Goal: Information Seeking & Learning: Learn about a topic

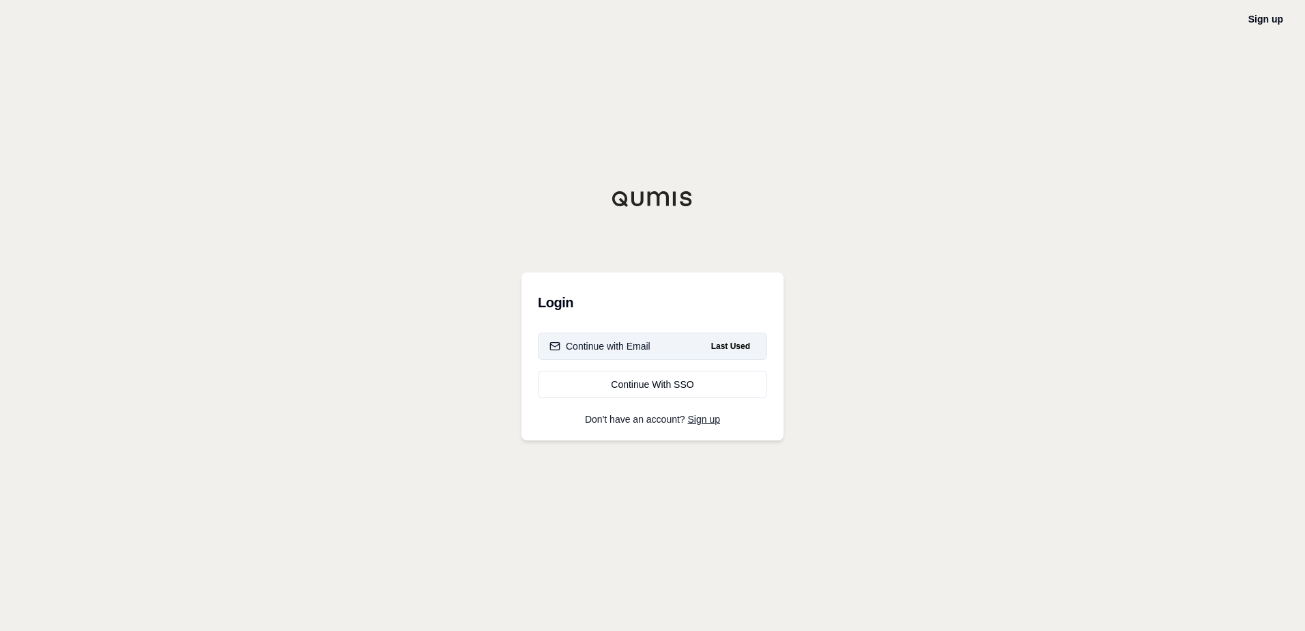
click at [647, 339] on div "Continue with Email" at bounding box center [600, 346] width 101 height 14
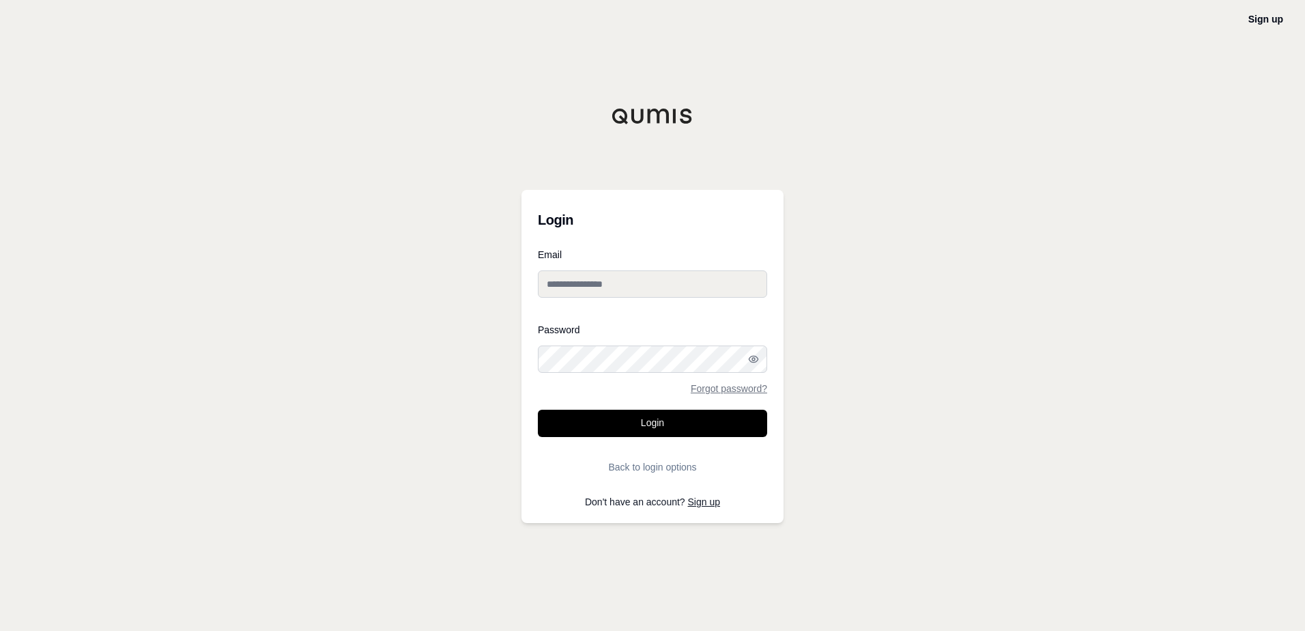
type input "**********"
click at [653, 421] on button "Login" at bounding box center [652, 423] width 229 height 27
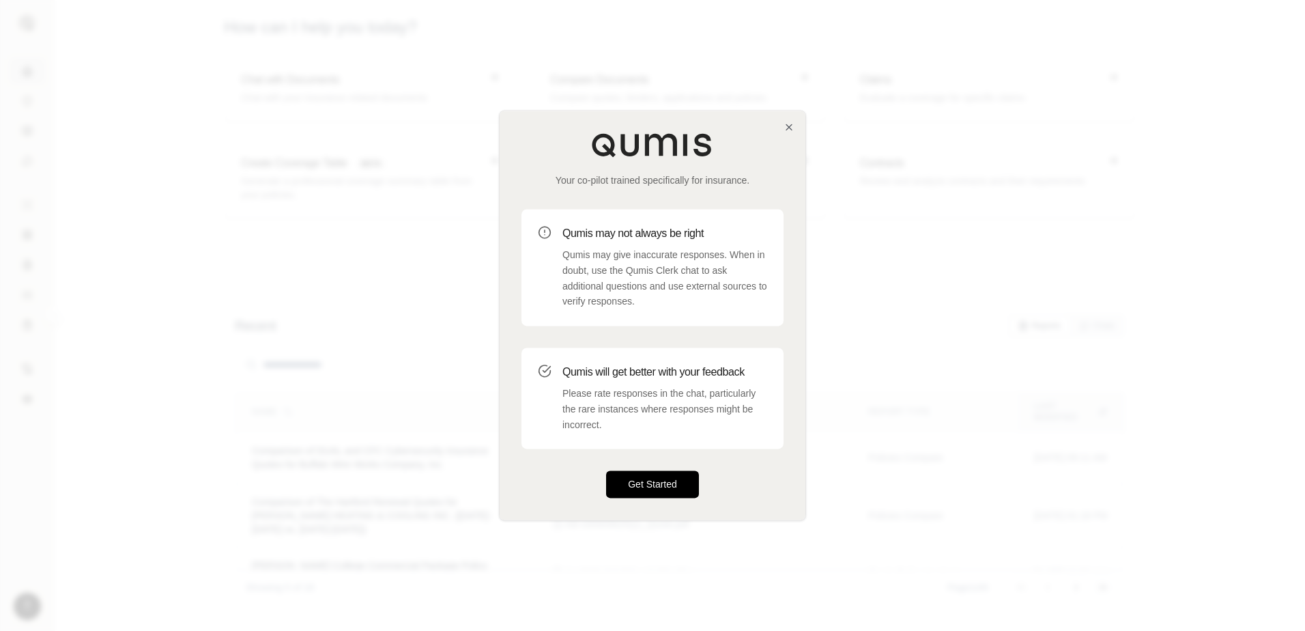
click at [635, 491] on button "Get Started" at bounding box center [652, 484] width 93 height 27
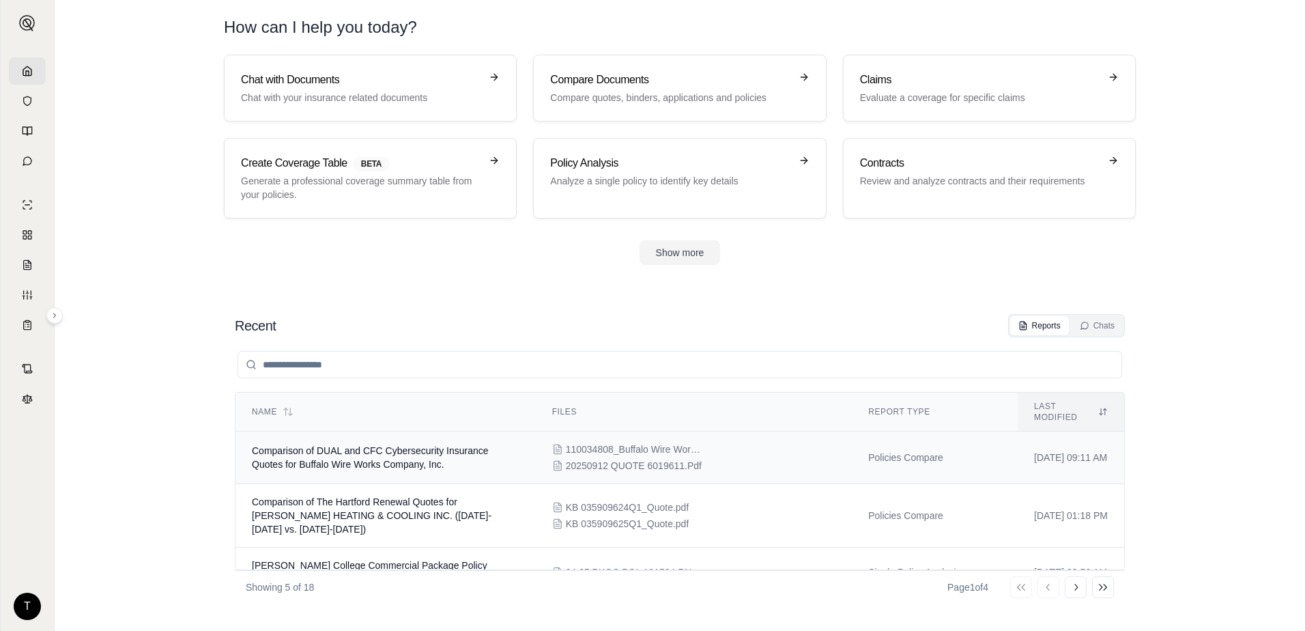
click at [474, 449] on td "Comparison of DUAL and CFC Cybersecurity Insurance Quotes for Buffalo Wire Work…" at bounding box center [386, 458] width 300 height 53
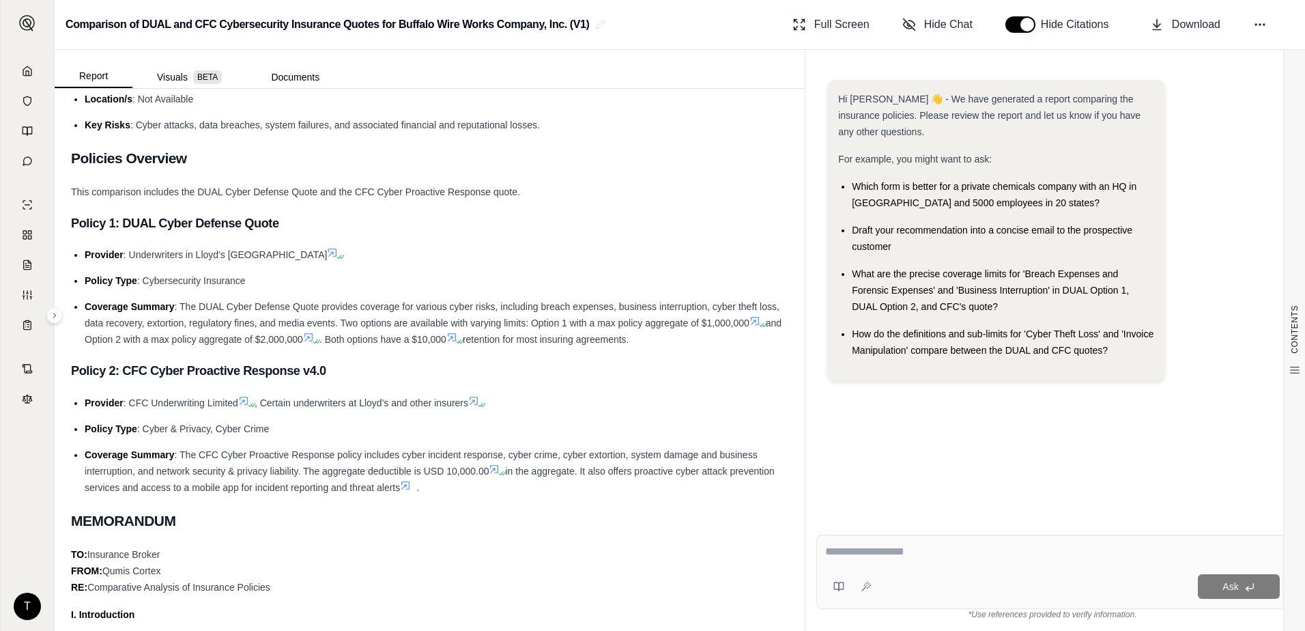
scroll to position [273, 0]
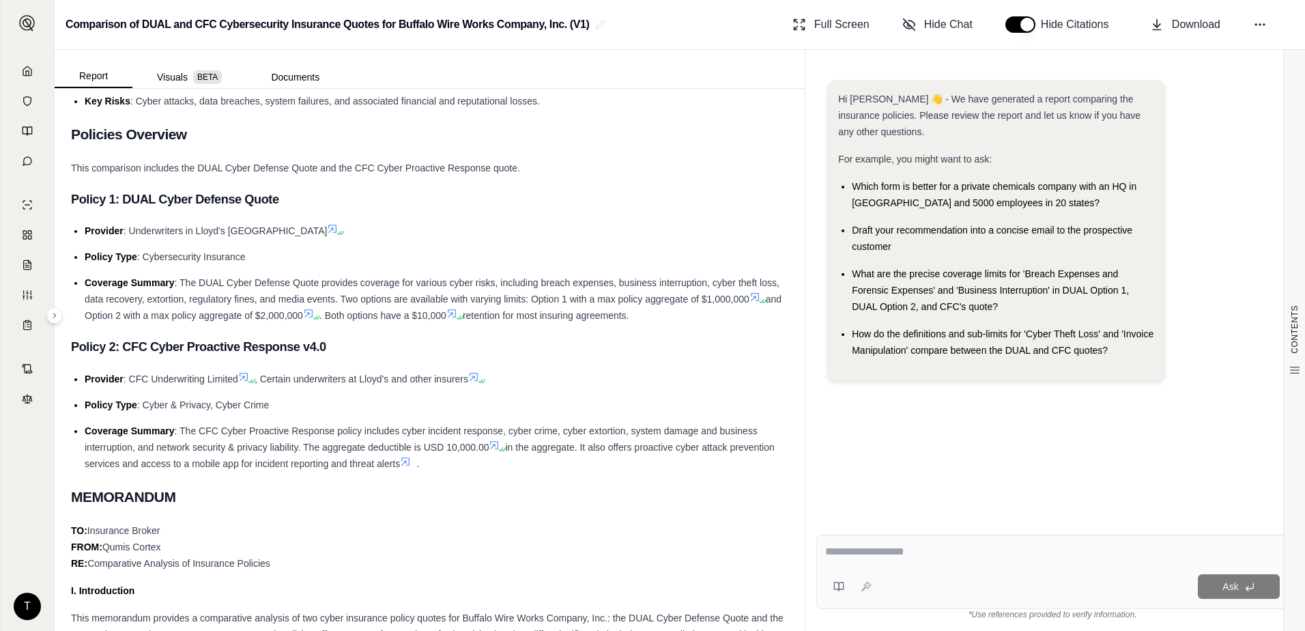
click at [898, 550] on textarea at bounding box center [1052, 551] width 455 height 16
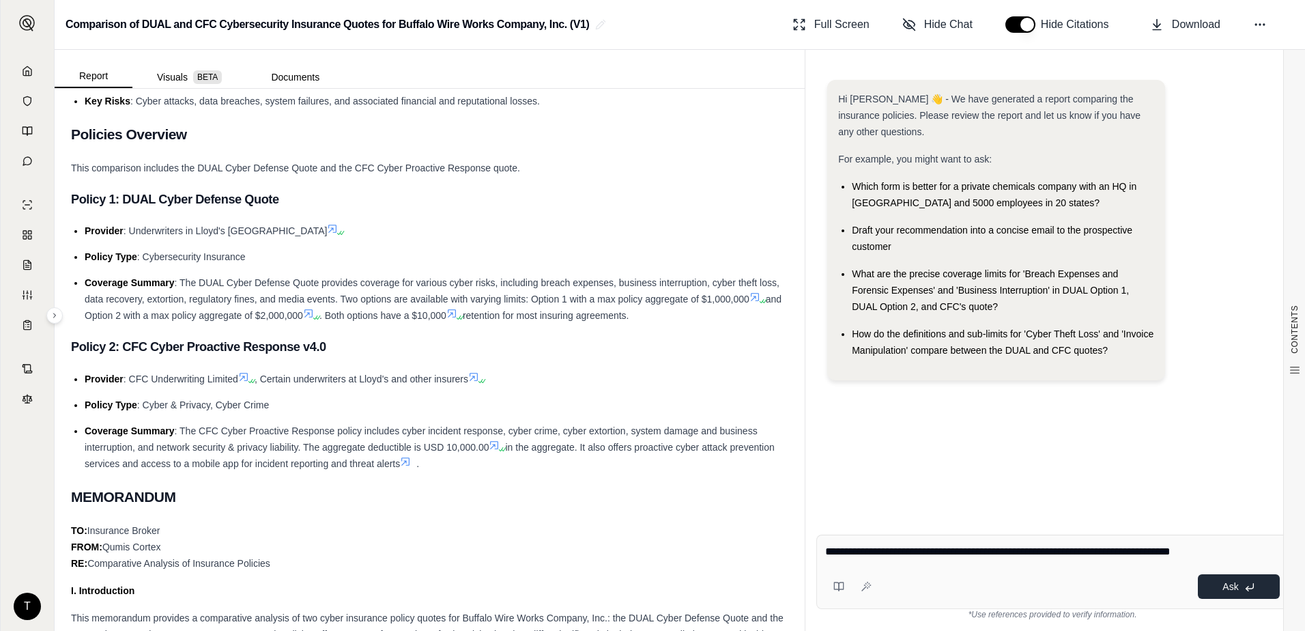
type textarea "**********"
click at [1221, 591] on button "Ask" at bounding box center [1239, 586] width 82 height 25
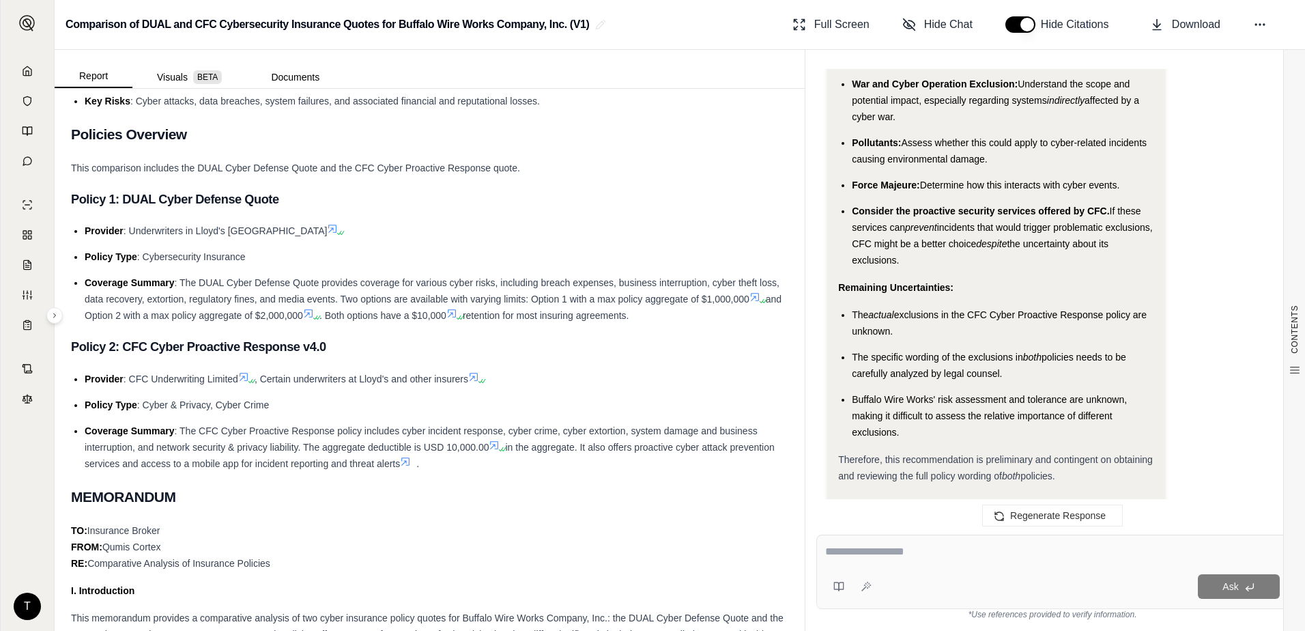
scroll to position [3384, 0]
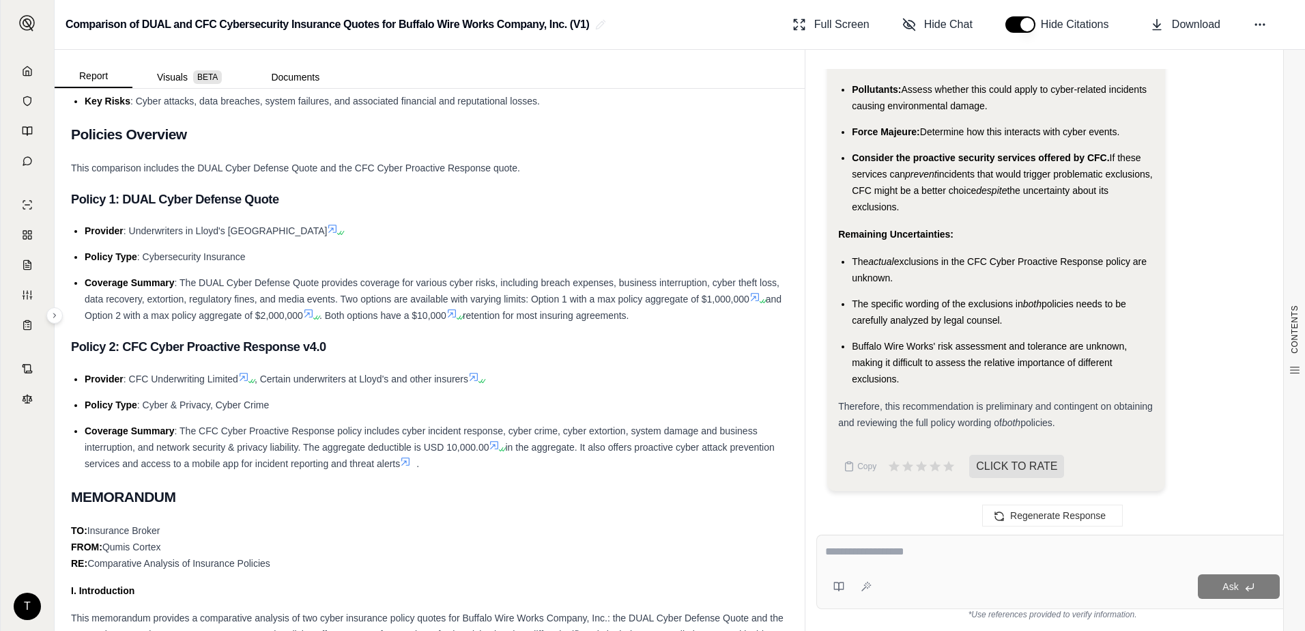
click at [918, 550] on textarea at bounding box center [1052, 551] width 455 height 16
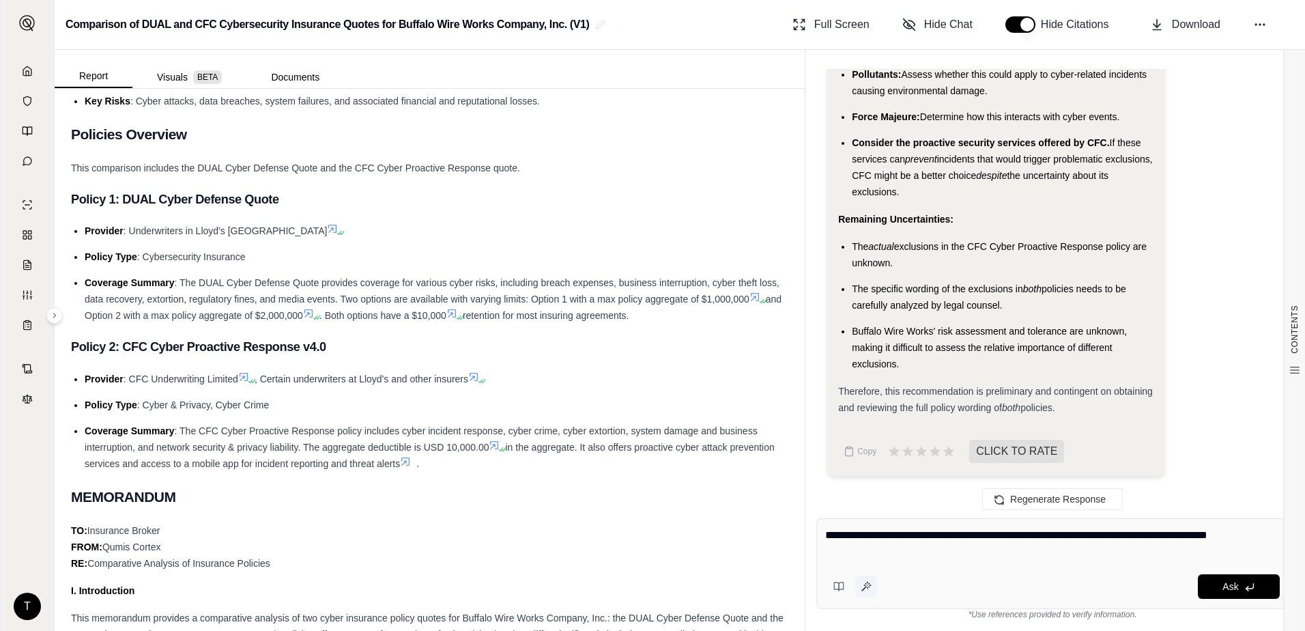
type textarea "**********"
click at [862, 590] on icon at bounding box center [866, 586] width 11 height 11
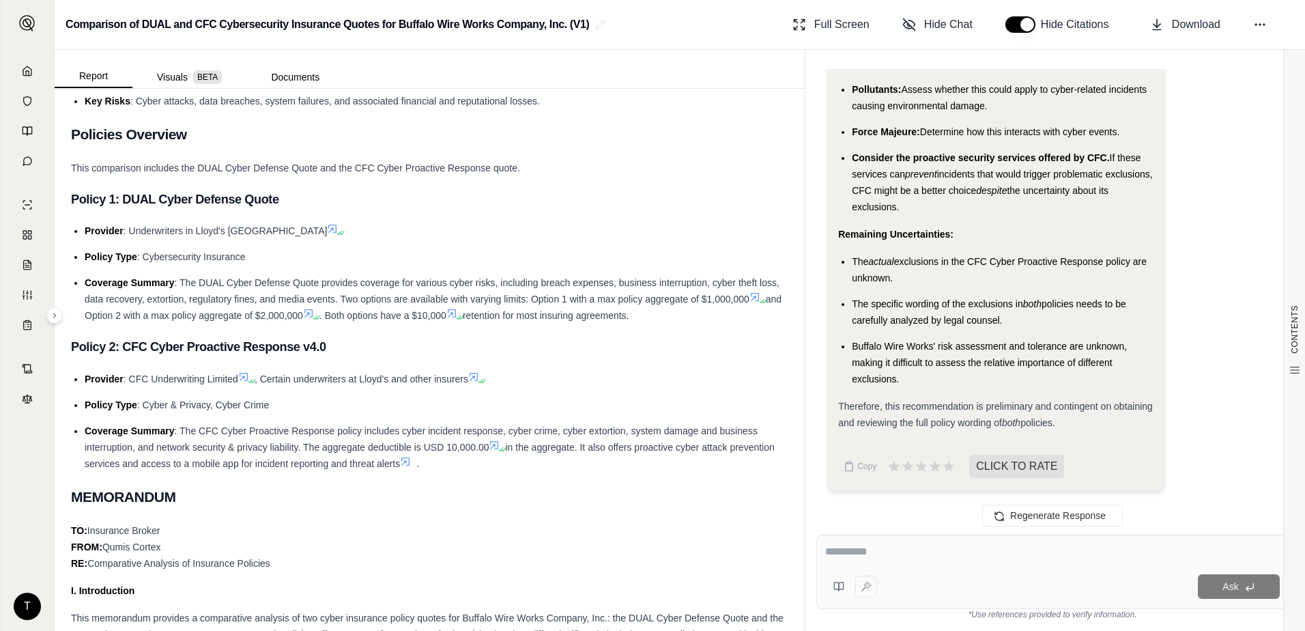
type textarea "**********"
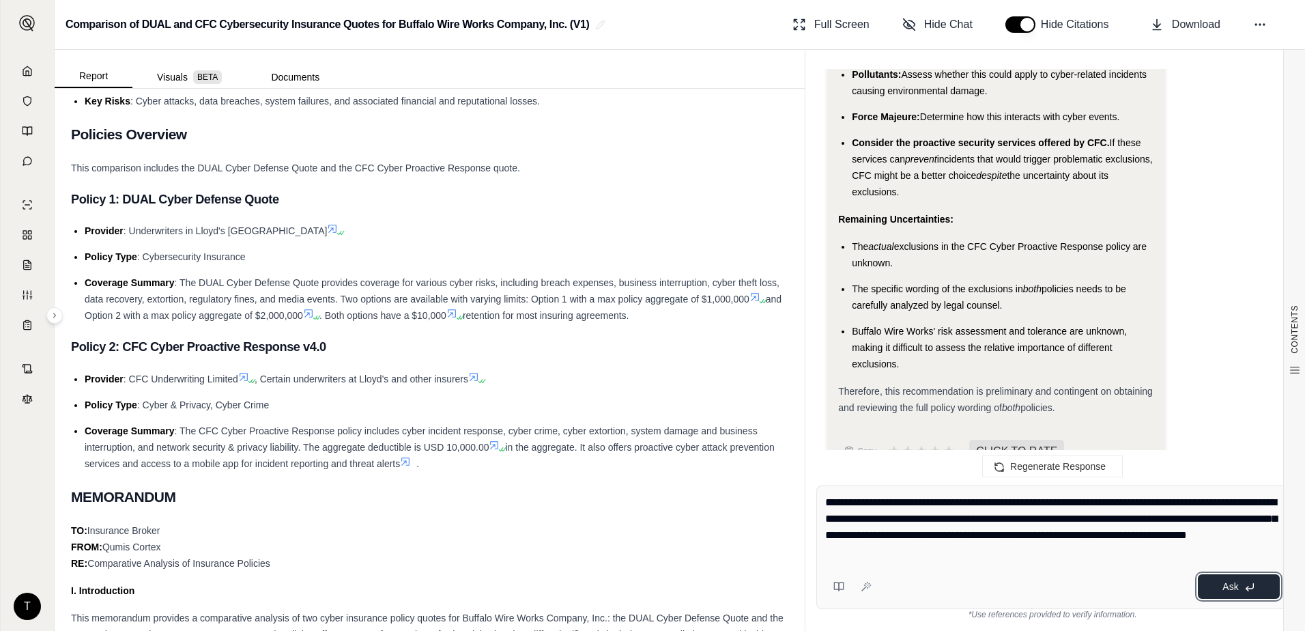
click at [1226, 585] on span "Ask" at bounding box center [1231, 586] width 16 height 11
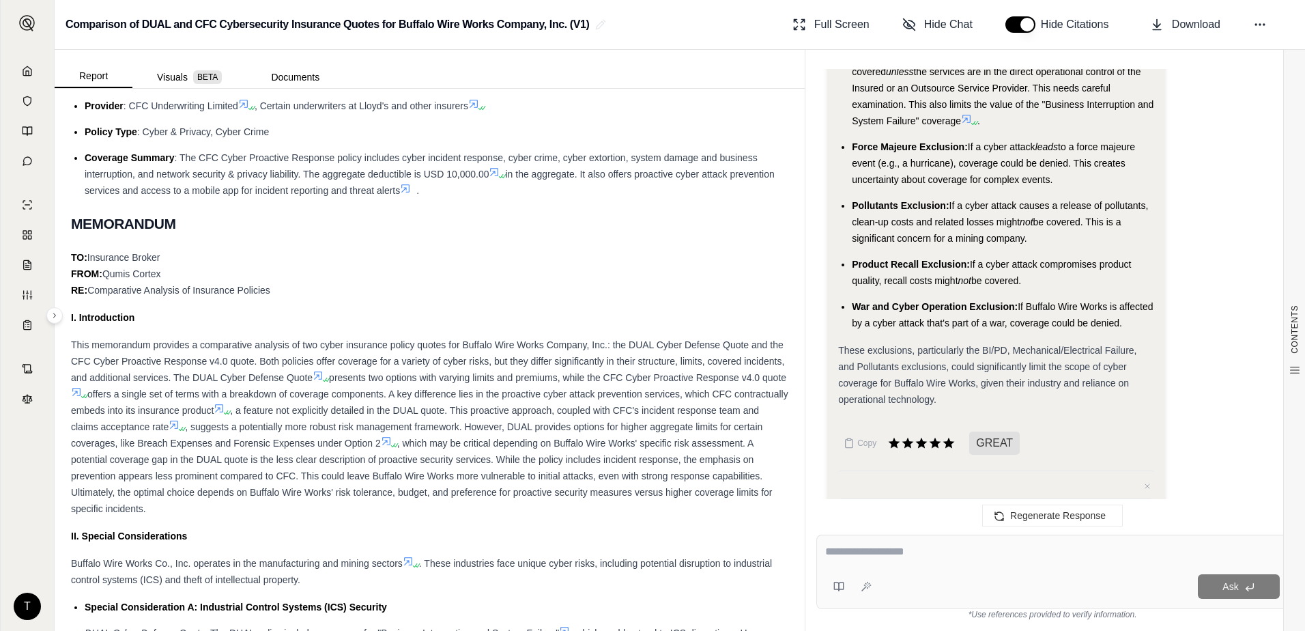
scroll to position [7851, 0]
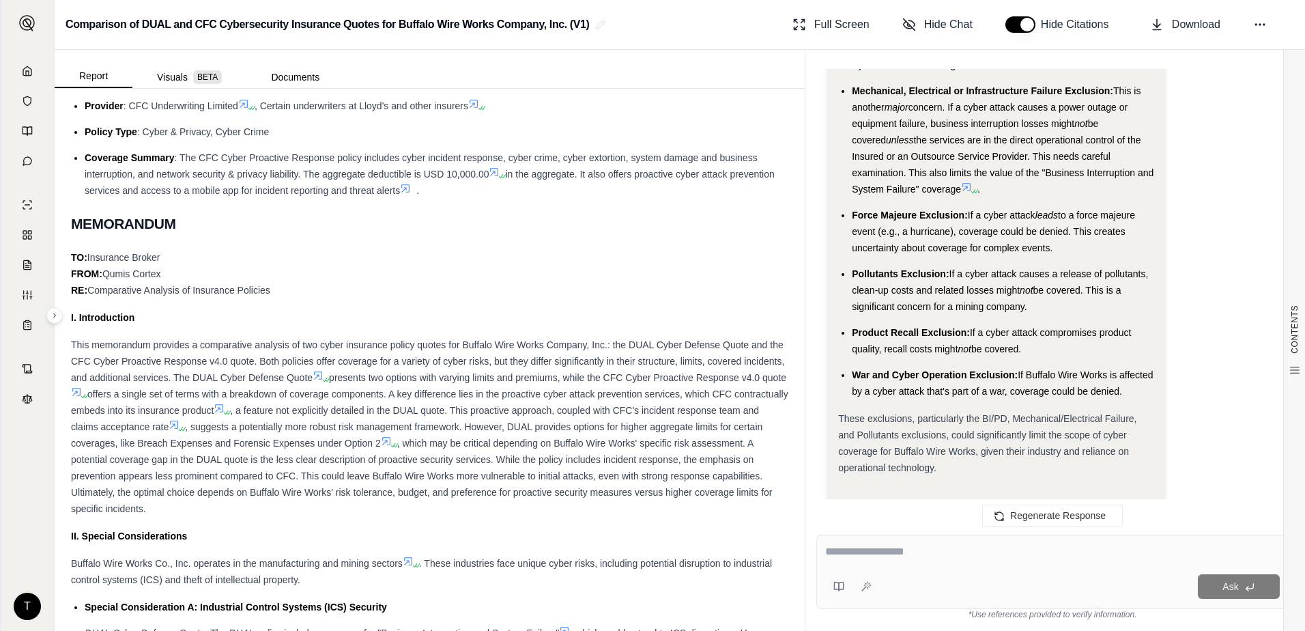
click at [980, 554] on textarea at bounding box center [1052, 551] width 455 height 16
type textarea "*"
type textarea "**********"
click at [865, 589] on icon at bounding box center [866, 586] width 11 height 11
type textarea "**********"
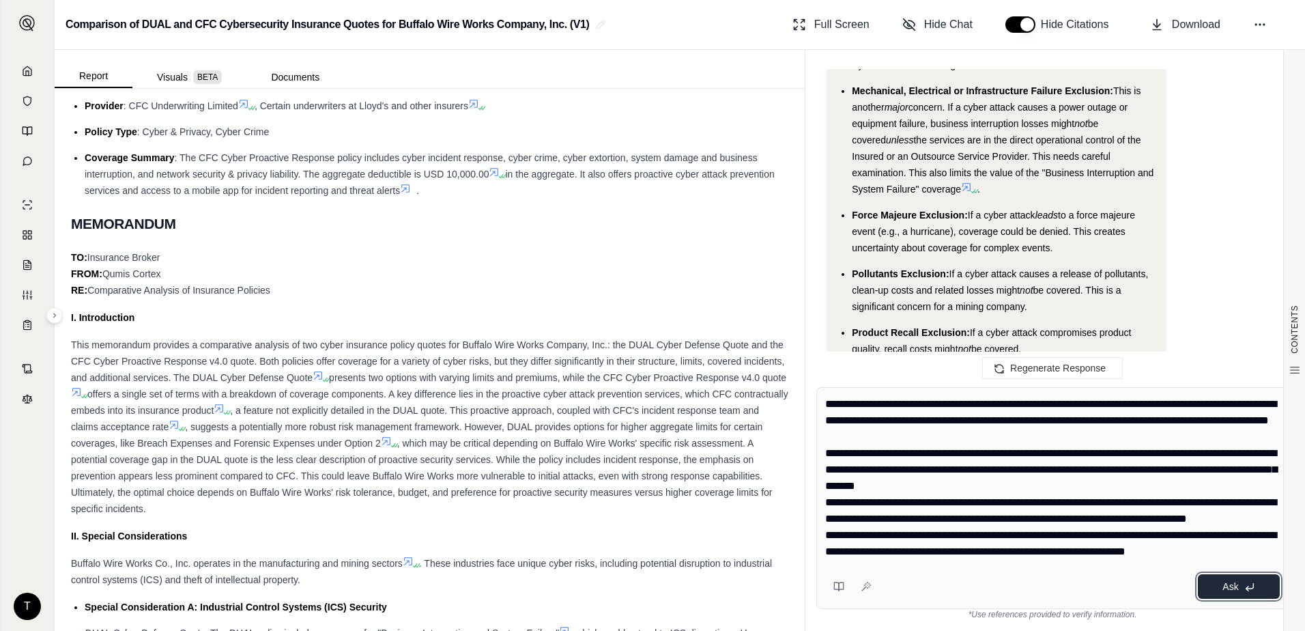
click at [1215, 579] on button "Ask" at bounding box center [1239, 586] width 82 height 25
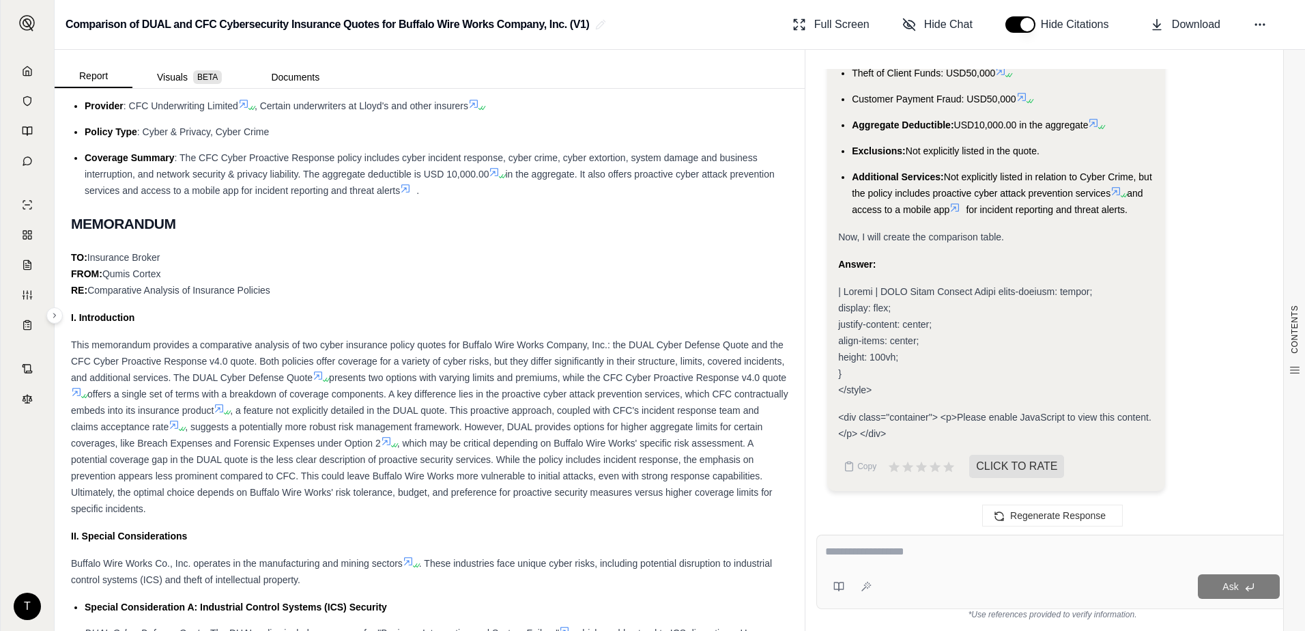
scroll to position [9852, 0]
click at [856, 382] on div "display: flex; justify-content: center; align-items: center; height: 100vh; } <…" at bounding box center [996, 340] width 316 height 115
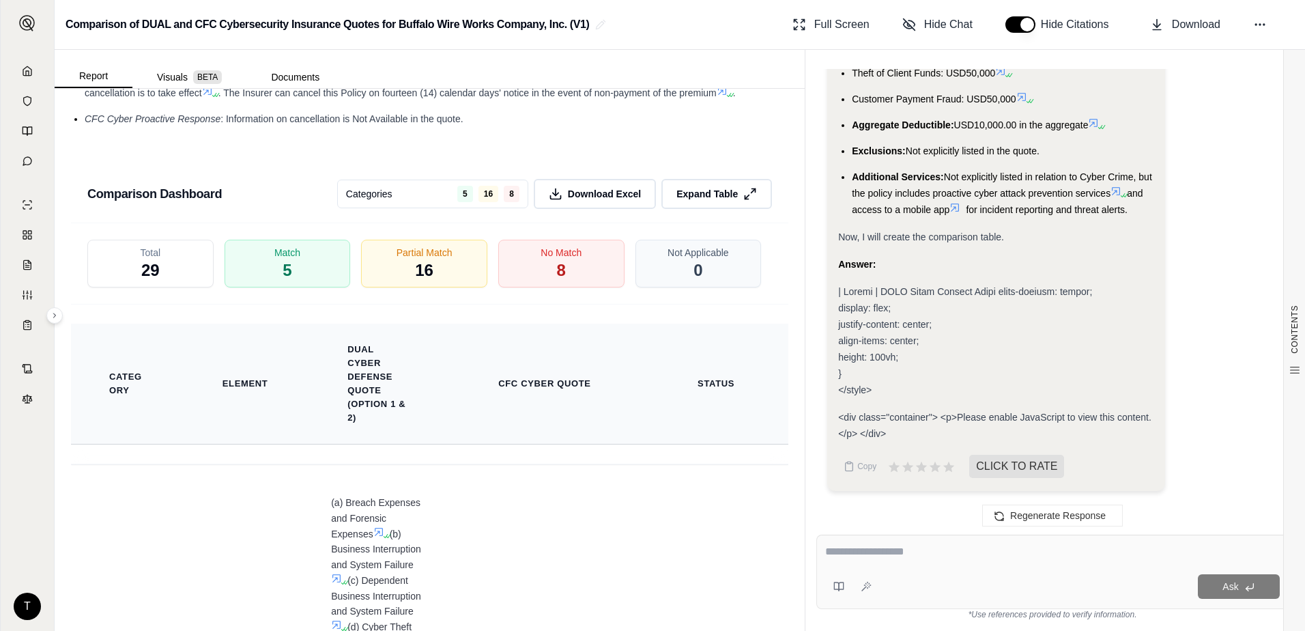
scroll to position [2359, 0]
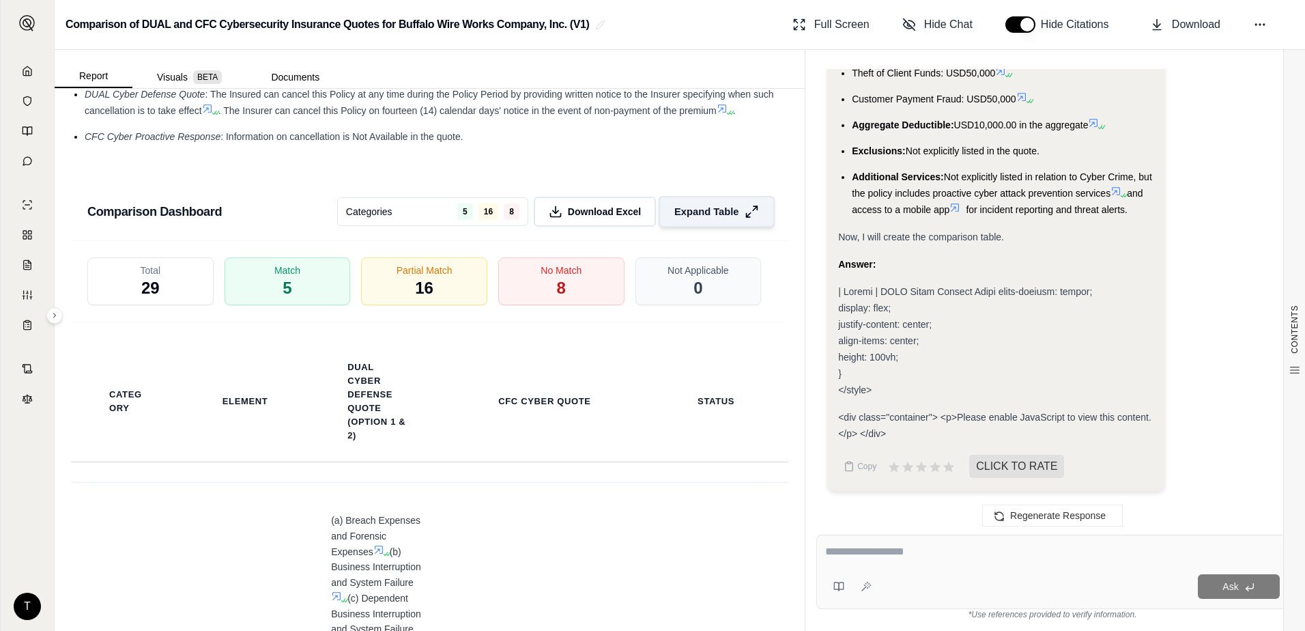
click at [710, 218] on span "Expand Table" at bounding box center [707, 211] width 64 height 14
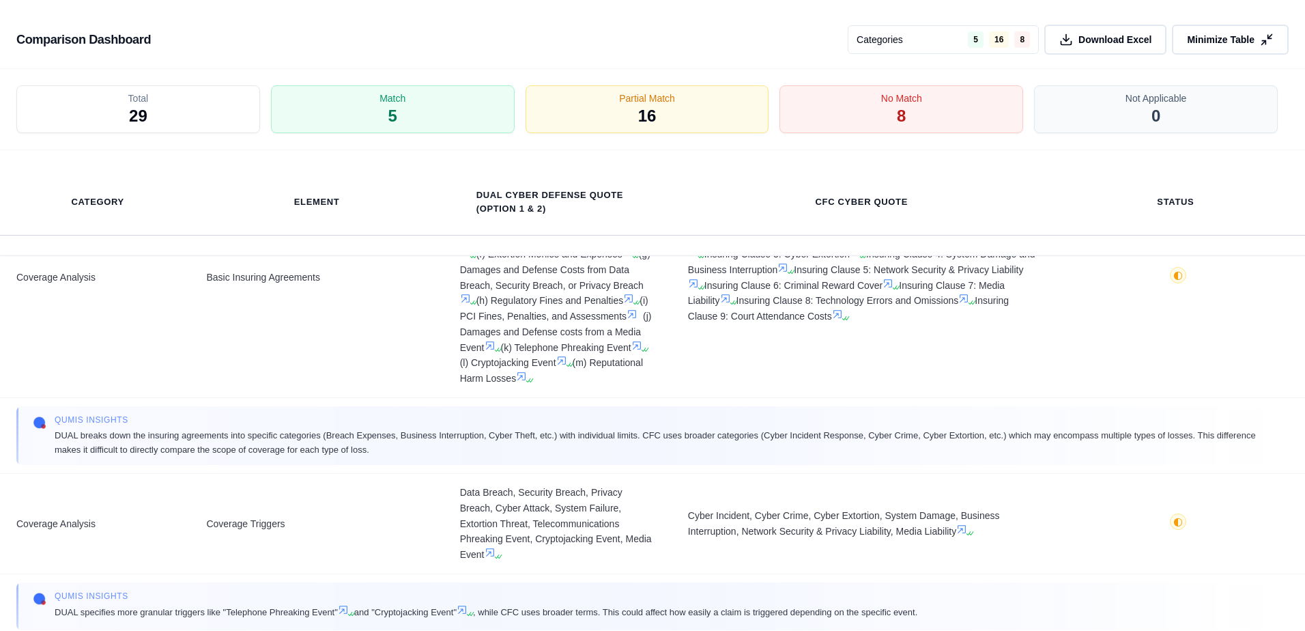
scroll to position [0, 0]
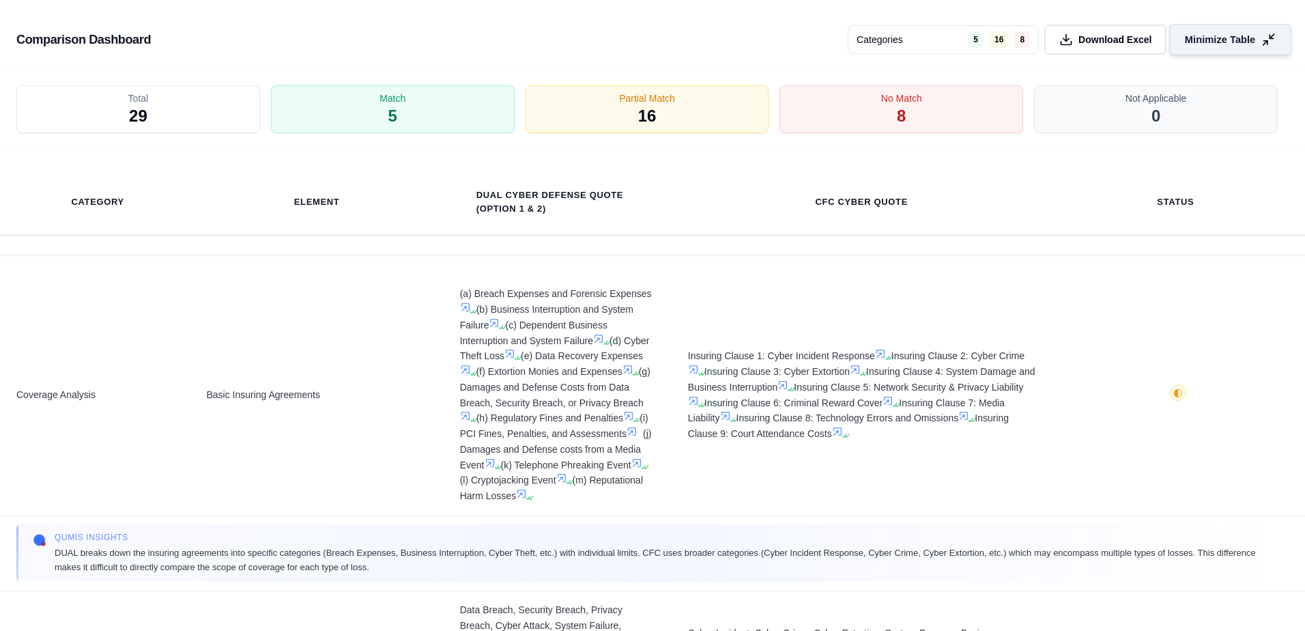
click at [1223, 41] on span "Minimize Table" at bounding box center [1220, 40] width 70 height 14
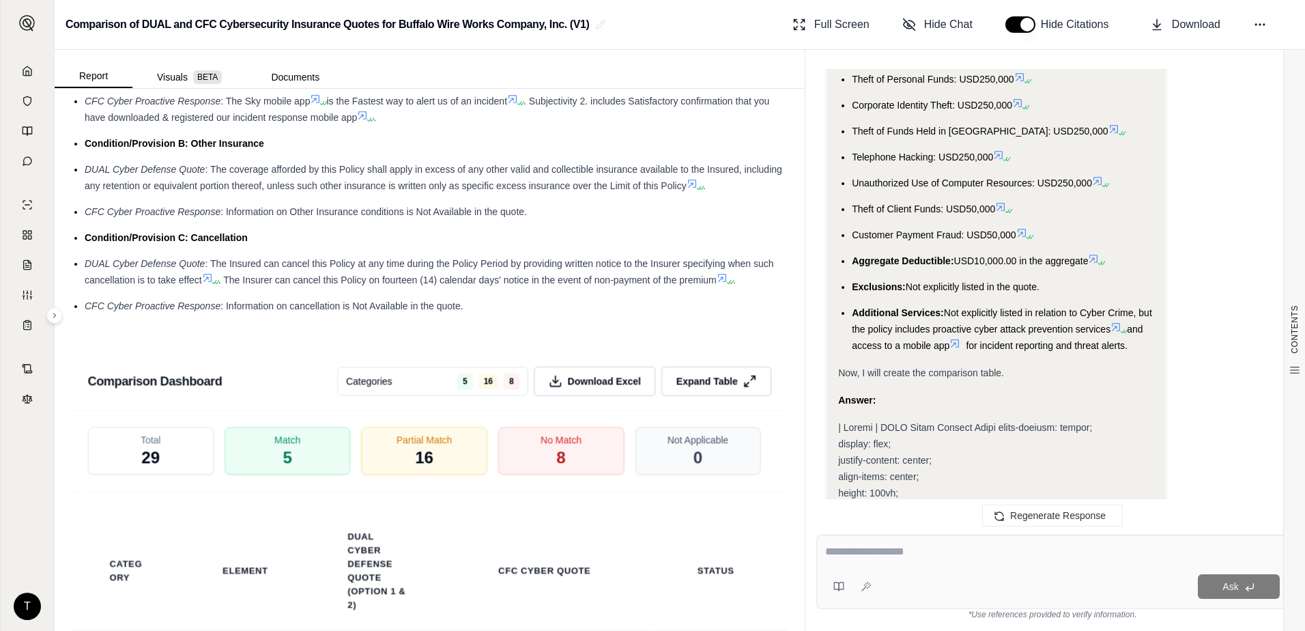
scroll to position [9852, 0]
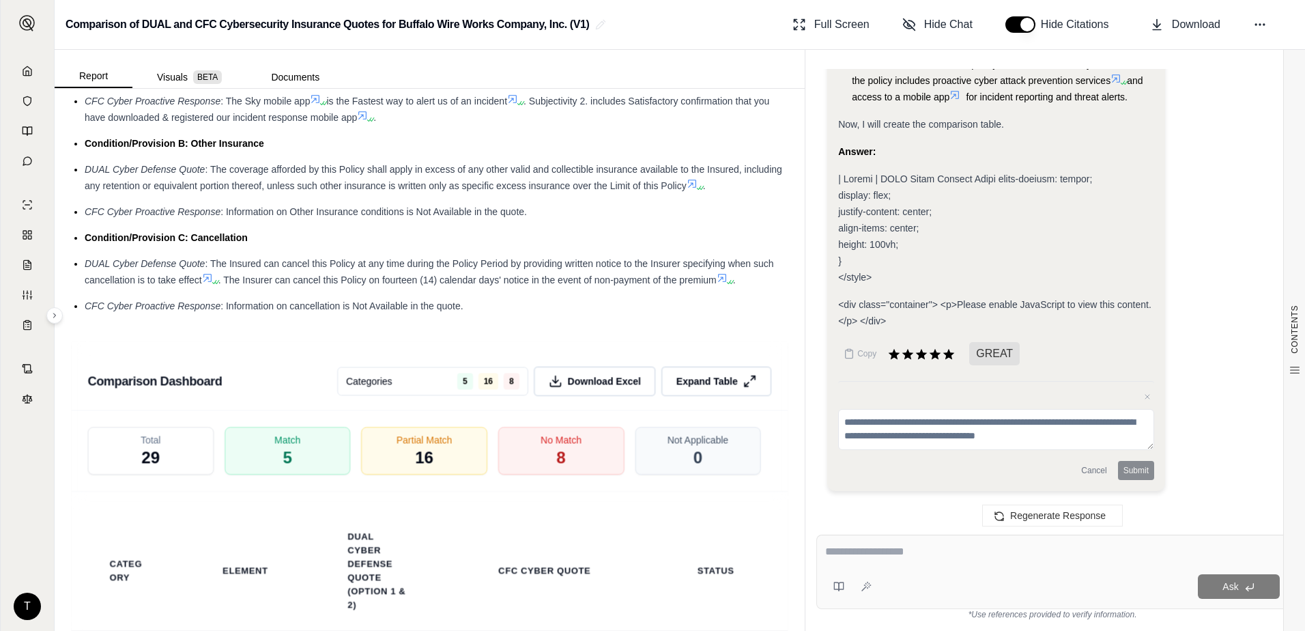
click at [866, 545] on textarea at bounding box center [1052, 551] width 455 height 16
type textarea "*"
type textarea "**********"
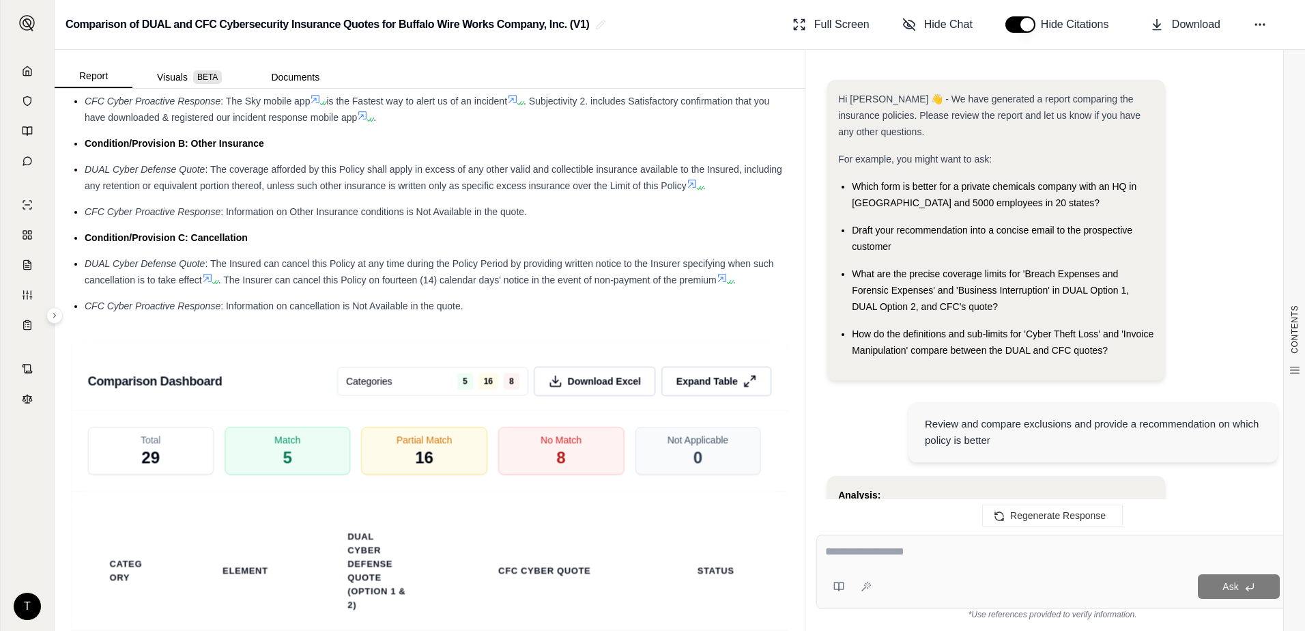
scroll to position [10127, 0]
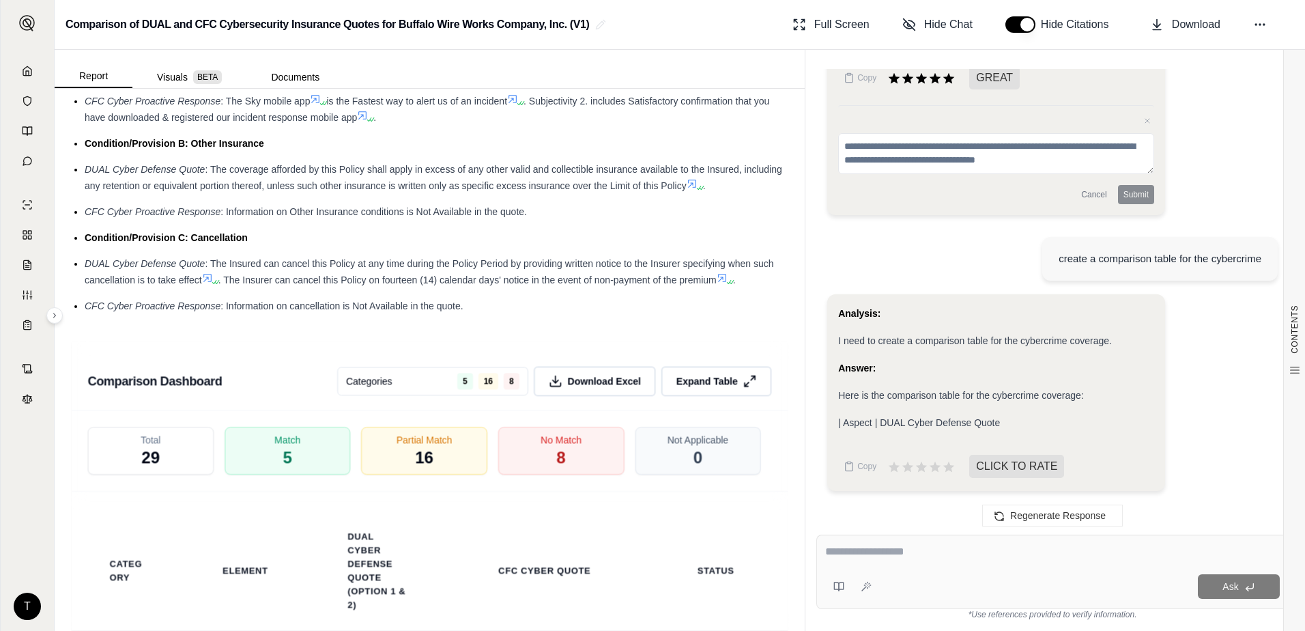
click at [944, 423] on span "| Aspect | DUAL Cyber Defense Quote" at bounding box center [919, 422] width 162 height 11
click at [1190, 29] on span "Download" at bounding box center [1196, 24] width 48 height 16
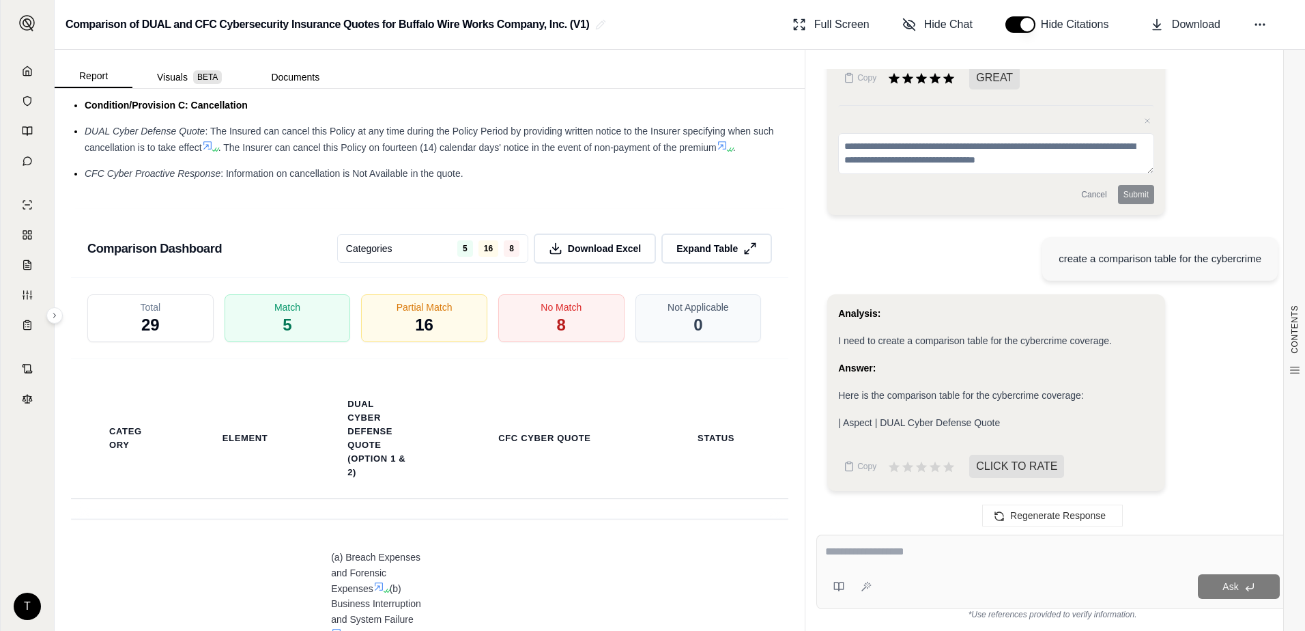
scroll to position [2291, 0]
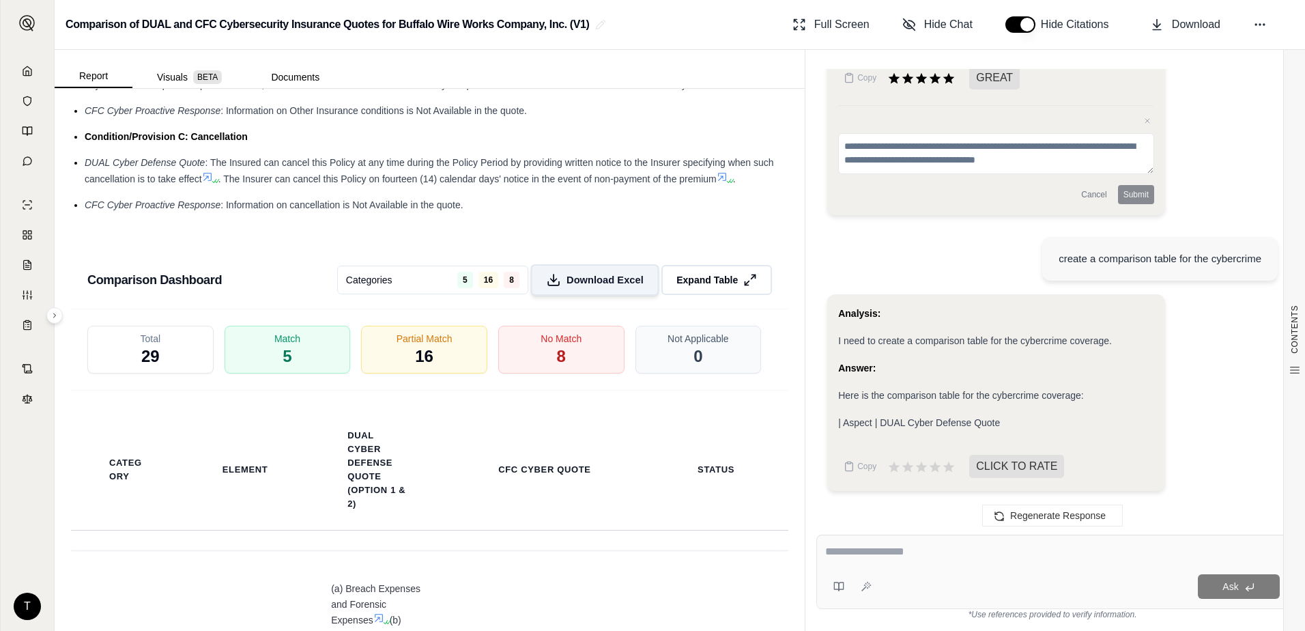
click at [582, 287] on span "Download Excel" at bounding box center [605, 279] width 77 height 14
click at [902, 556] on textarea at bounding box center [1052, 551] width 455 height 16
type textarea "**********"
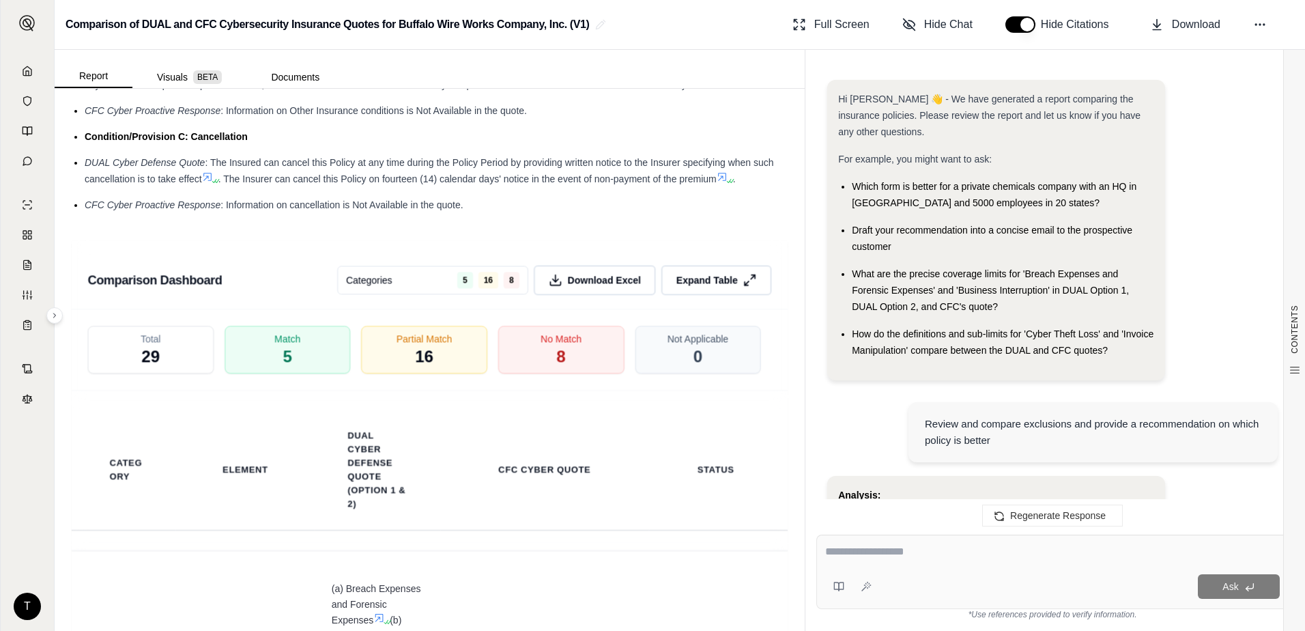
scroll to position [10624, 0]
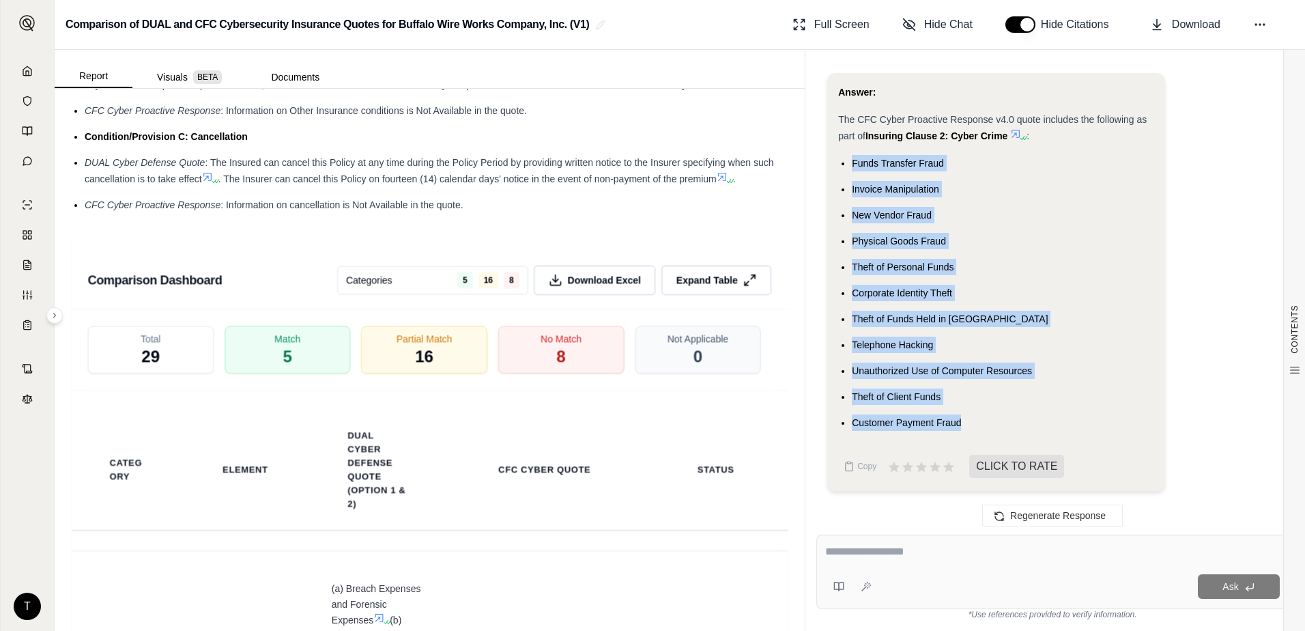
drag, startPoint x: 970, startPoint y: 425, endPoint x: 851, endPoint y: 157, distance: 293.2
click at [851, 157] on ul "Funds Transfer Fraud Invoice Manipulation New Vendor Fraud Physical Goods Fraud…" at bounding box center [996, 293] width 316 height 276
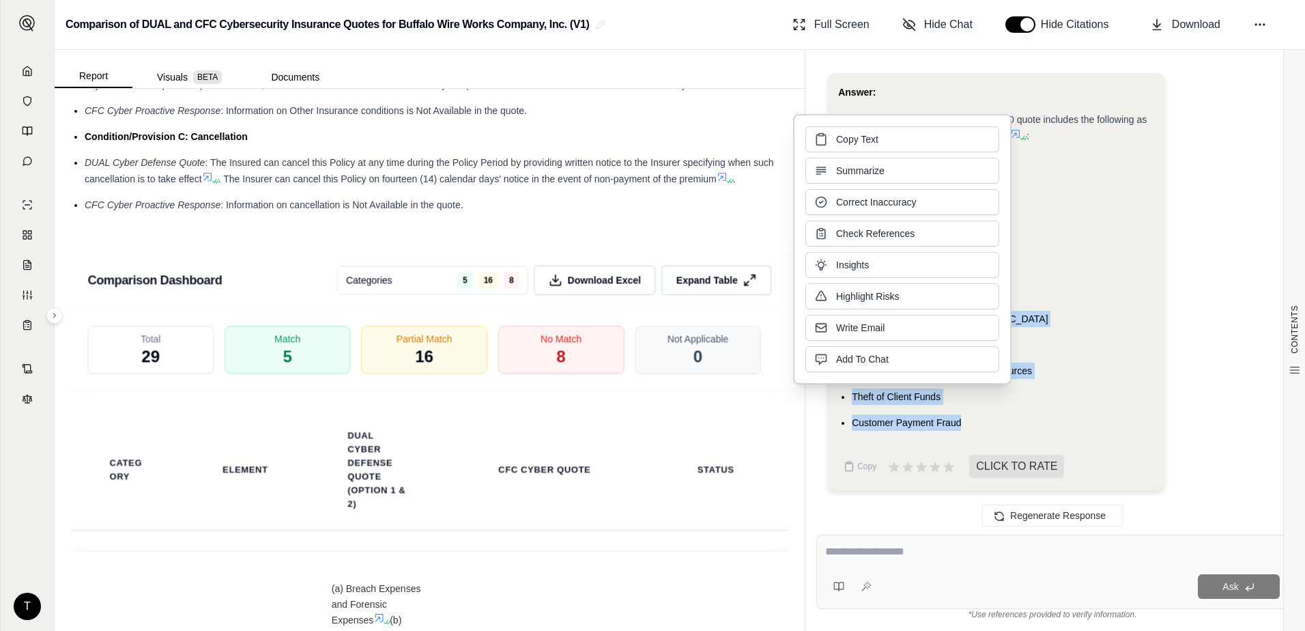
copy ul "Funds Transfer Fraud Invoice Manipulation New Vendor Fraud Physical Goods Fraud…"
drag, startPoint x: 902, startPoint y: 533, endPoint x: 899, endPoint y: 543, distance: 10.6
click at [903, 533] on div "Ask *Use references provided to verify information." at bounding box center [1053, 577] width 494 height 107
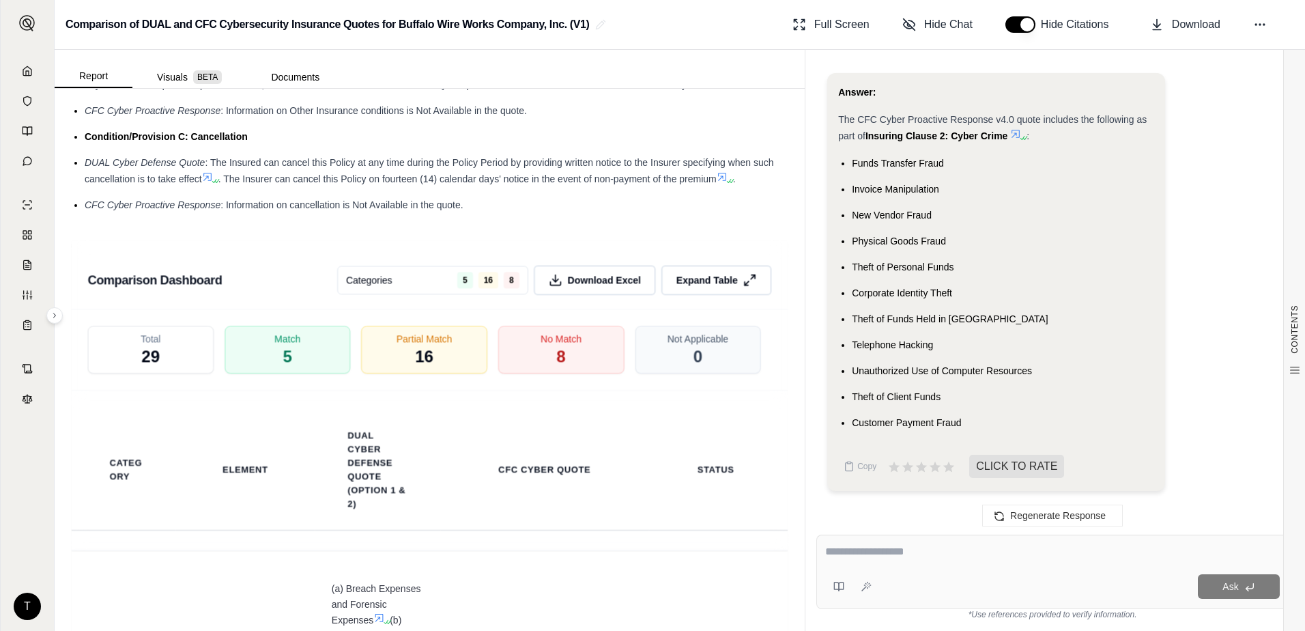
click at [891, 554] on textarea at bounding box center [1052, 551] width 455 height 16
type textarea "*"
type textarea "**********"
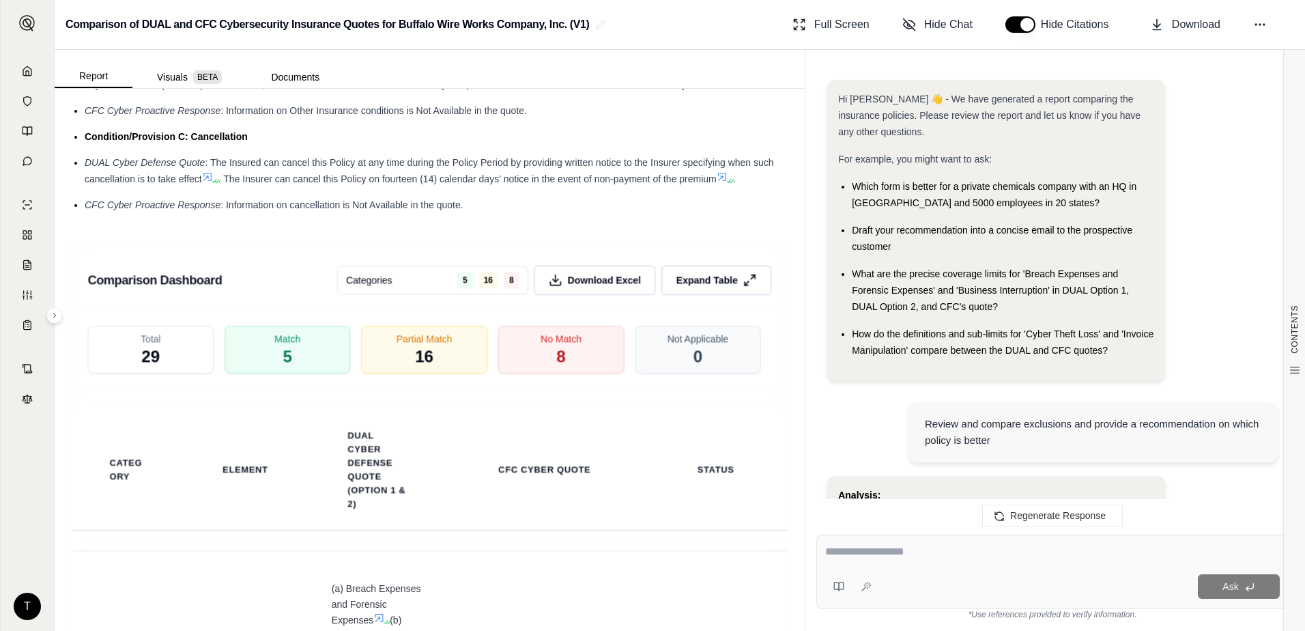
scroll to position [10888, 0]
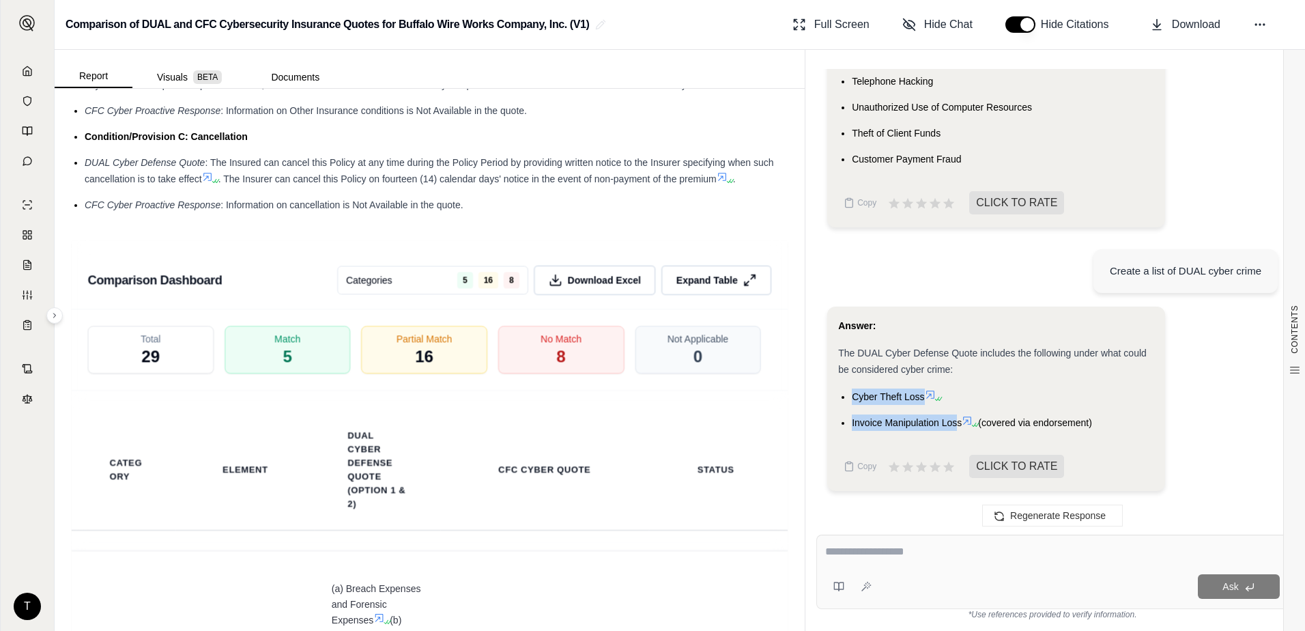
drag, startPoint x: 959, startPoint y: 425, endPoint x: 843, endPoint y: 396, distance: 120.2
click at [843, 396] on ul "Cyber Theft Loss Invoice Manipulation Loss (covered via endorsement)" at bounding box center [996, 409] width 316 height 42
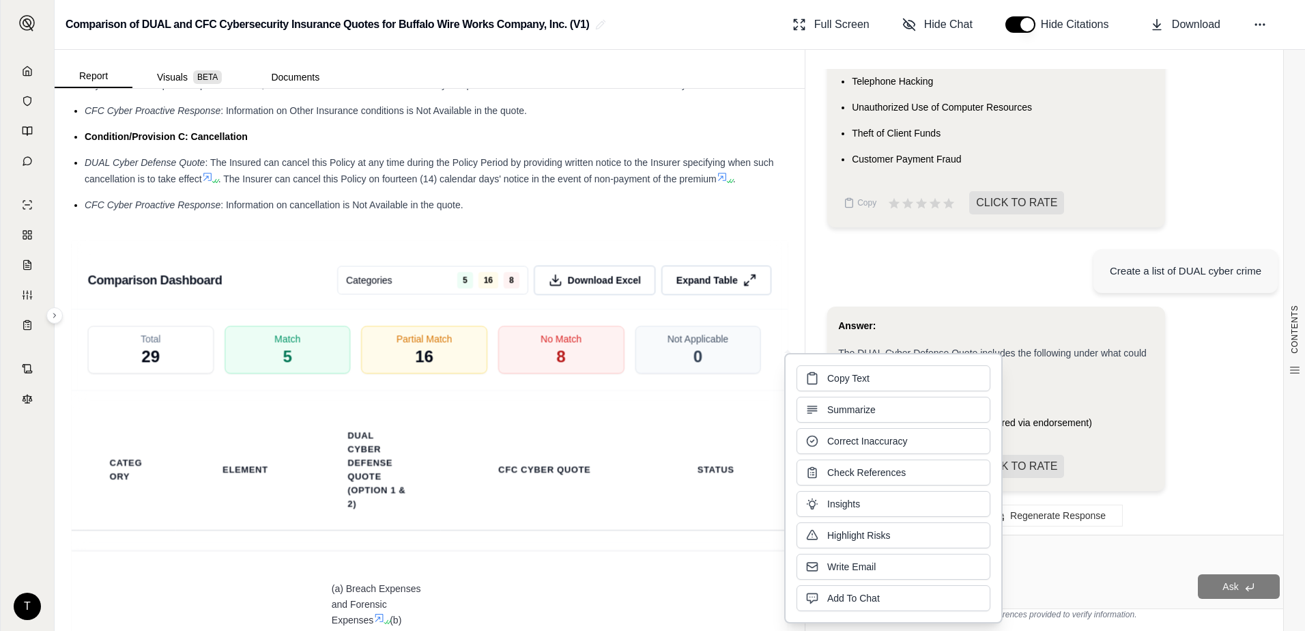
copy ul "Cyber Theft Loss Invoice Manipulation Los"
click at [1109, 568] on div "Ask" at bounding box center [1053, 572] width 472 height 74
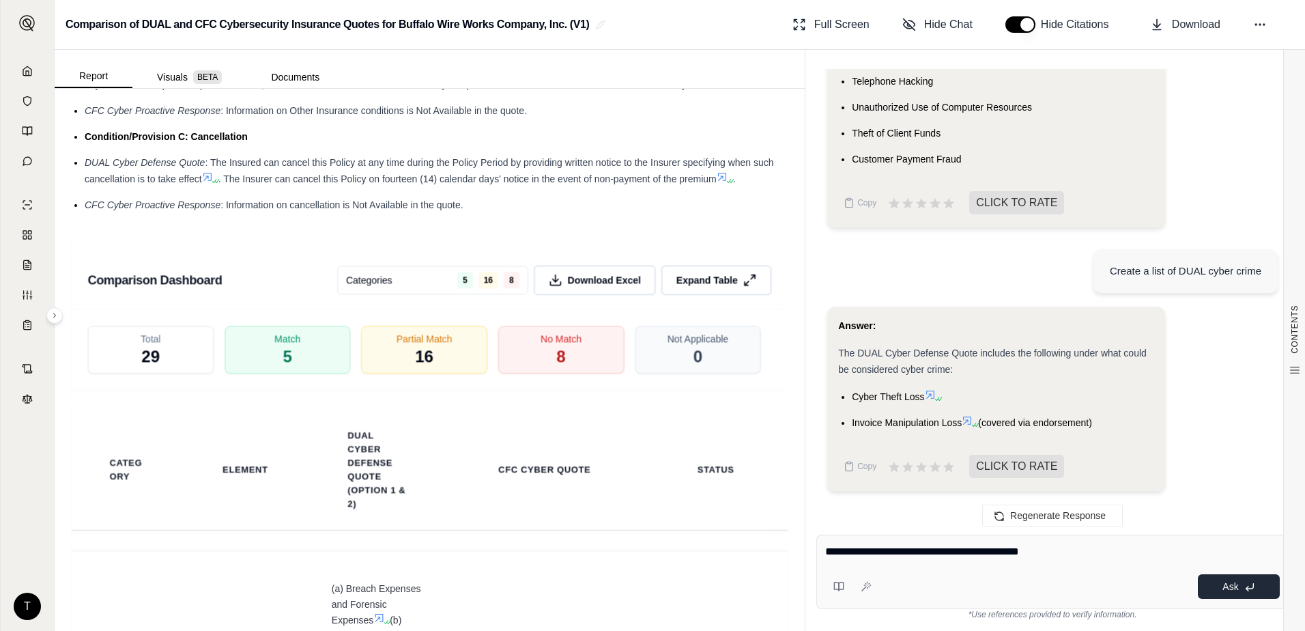
type textarea "**********"
click at [1211, 585] on button "Ask" at bounding box center [1239, 586] width 82 height 25
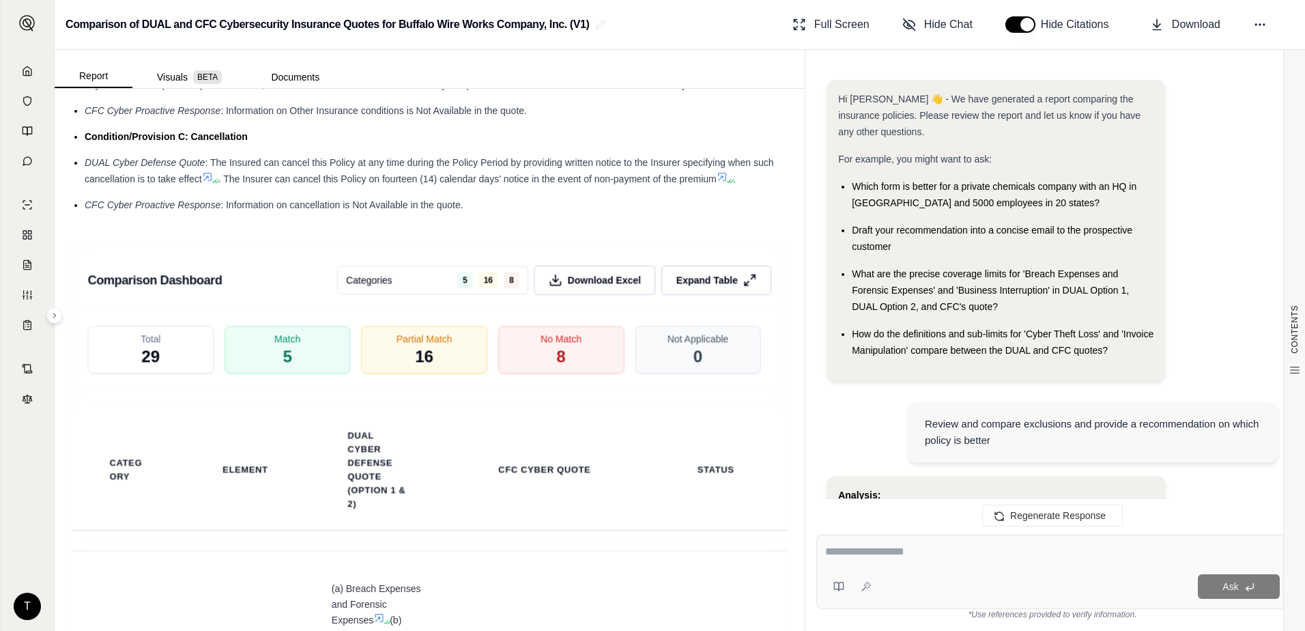
scroll to position [11131, 0]
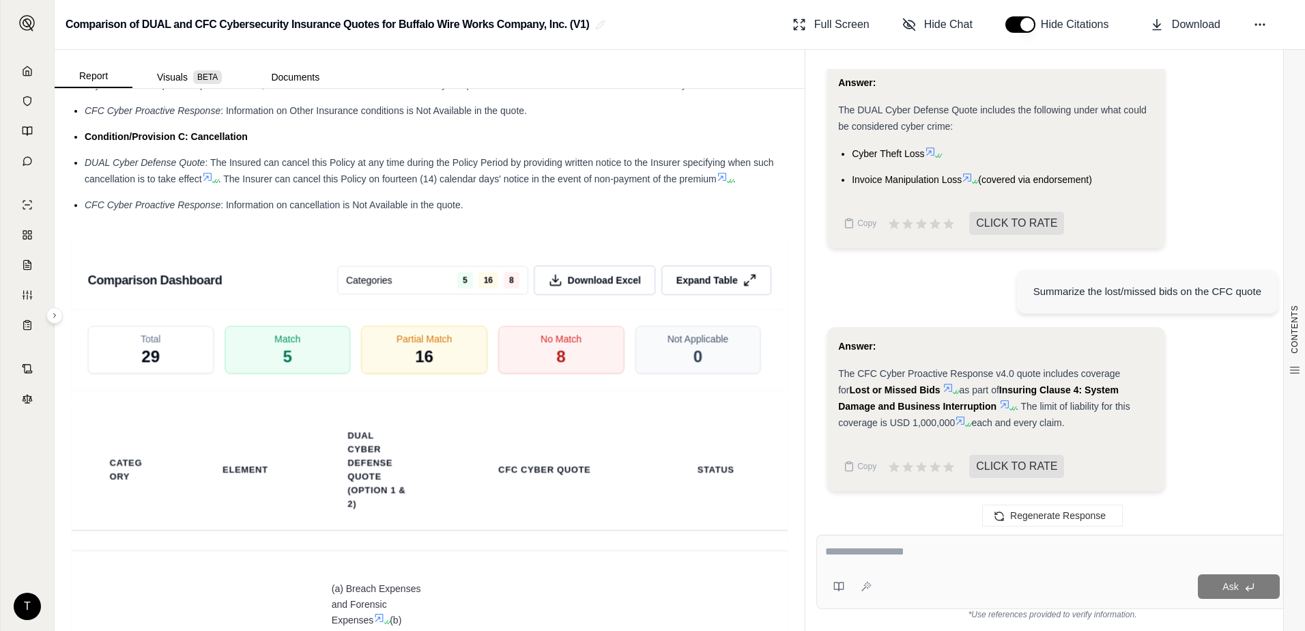
click at [945, 387] on icon at bounding box center [949, 388] width 8 height 8
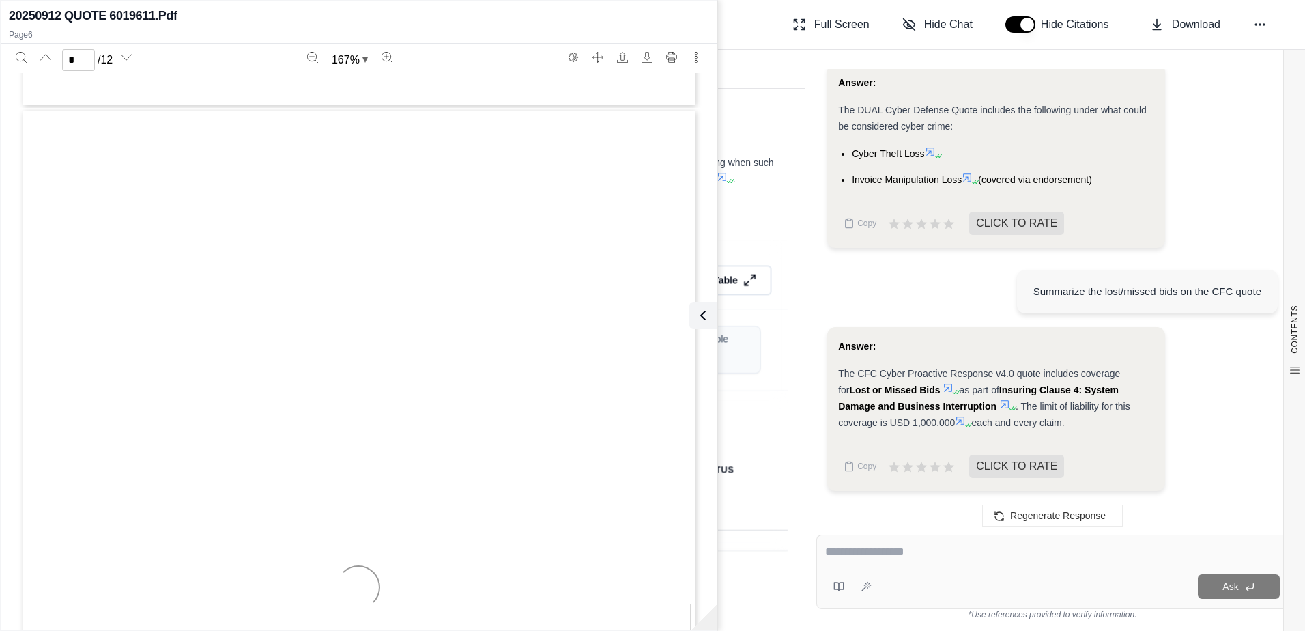
type input "*"
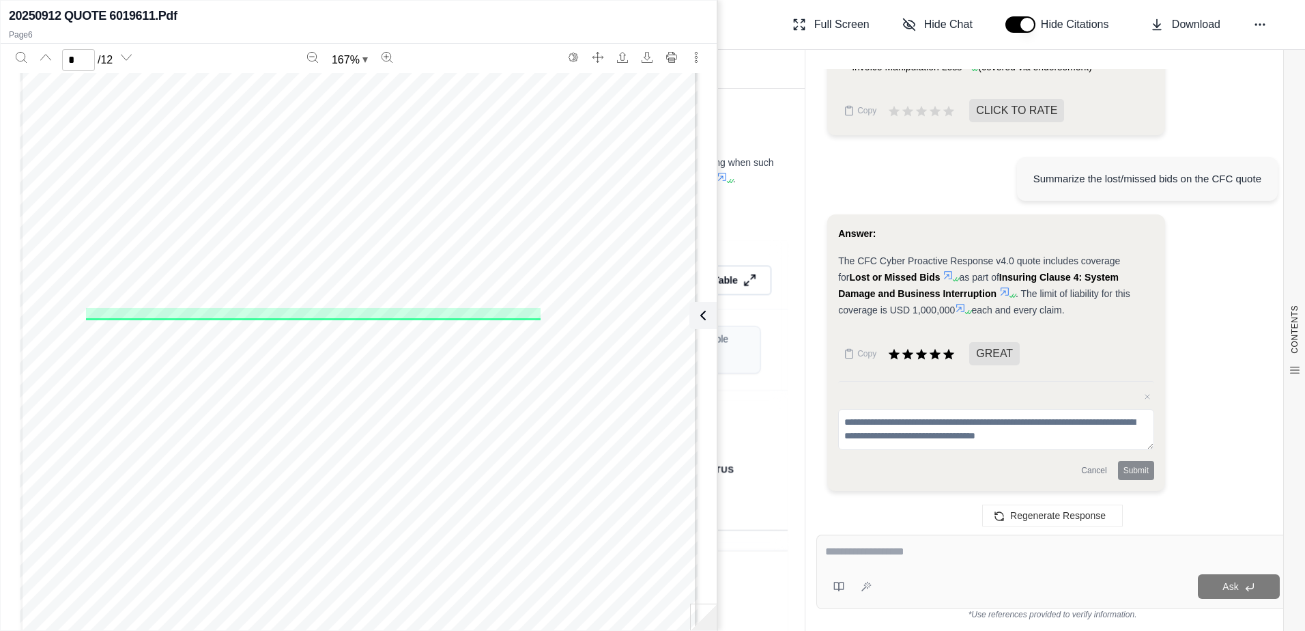
click at [887, 556] on textarea at bounding box center [1052, 551] width 455 height 16
type textarea "**********"
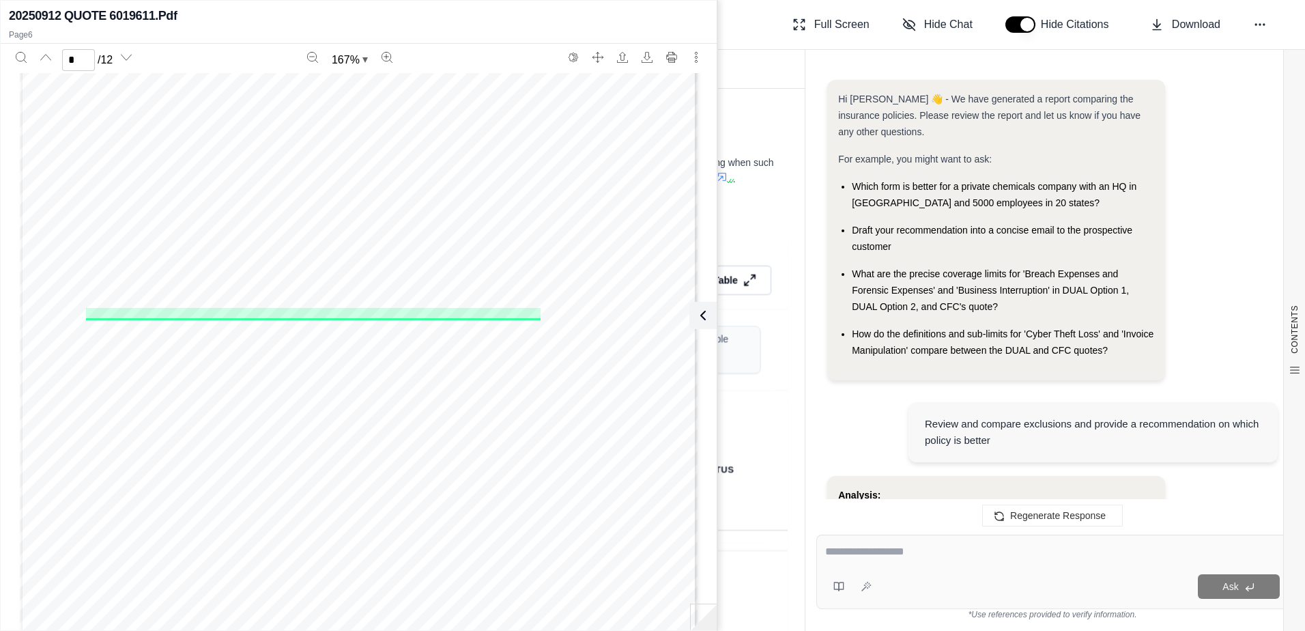
scroll to position [11511, 0]
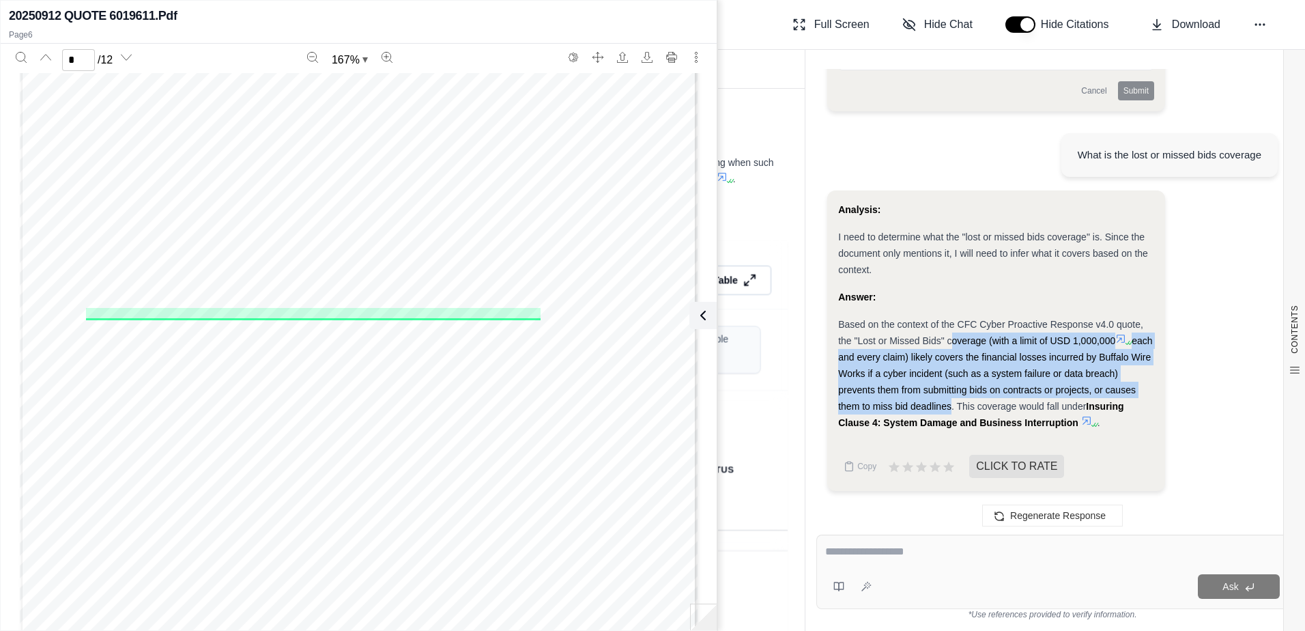
drag, startPoint x: 948, startPoint y: 402, endPoint x: 950, endPoint y: 342, distance: 60.1
click at [950, 342] on div "Based on the context of the CFC Cyber Proactive Response v4.0 quote, the "Lost …" at bounding box center [996, 373] width 316 height 115
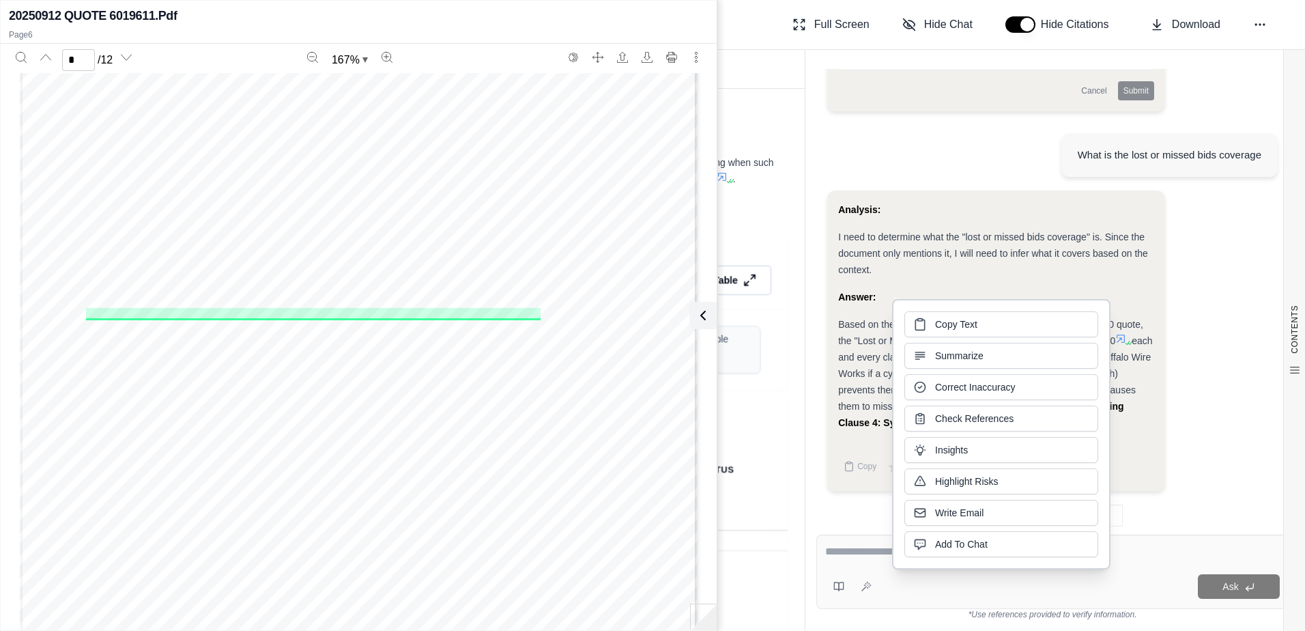
click at [950, 342] on div "Copy Text Summarize Correct Inaccuracy Check References Insights Highlight Risk…" at bounding box center [1002, 434] width 194 height 246
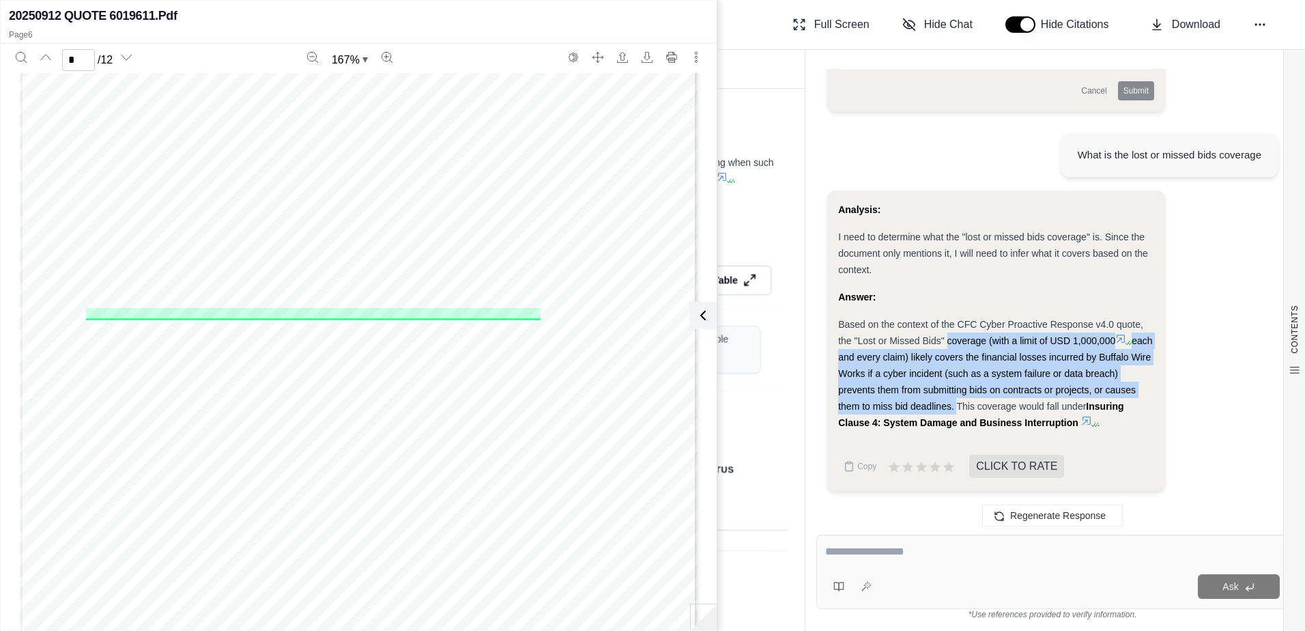
drag, startPoint x: 954, startPoint y: 404, endPoint x: 949, endPoint y: 341, distance: 63.0
click at [949, 341] on div "Based on the context of the CFC Cyber Proactive Response v4.0 quote, the "Lost …" at bounding box center [996, 373] width 316 height 115
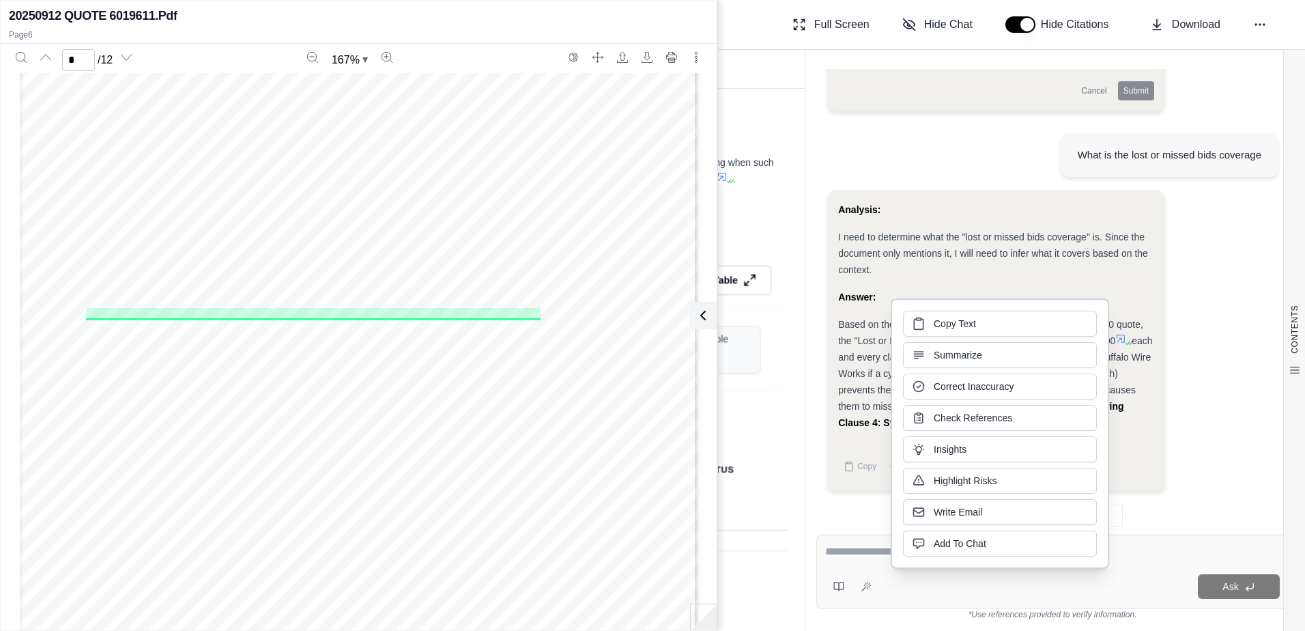
drag, startPoint x: 949, startPoint y: 341, endPoint x: 951, endPoint y: 320, distance: 21.9
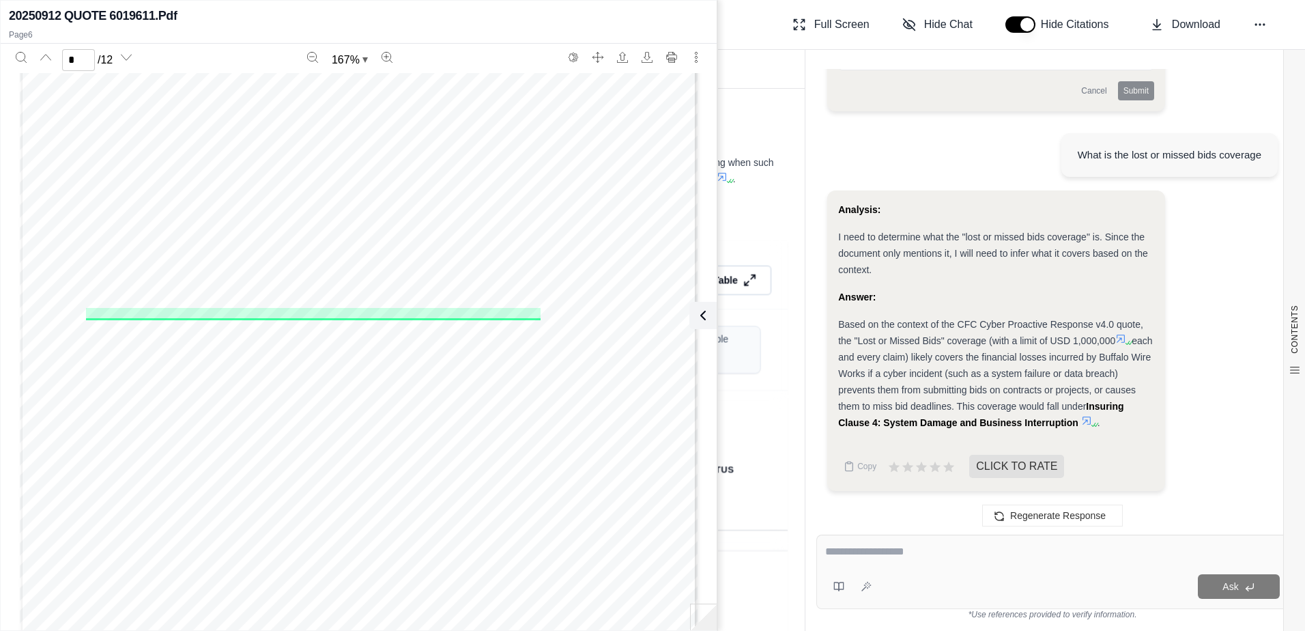
drag, startPoint x: 1041, startPoint y: 389, endPoint x: 1030, endPoint y: 386, distance: 11.4
click at [1041, 389] on span "each and every claim) likely covers the financial losses incurred by Buffalo Wi…" at bounding box center [995, 373] width 314 height 76
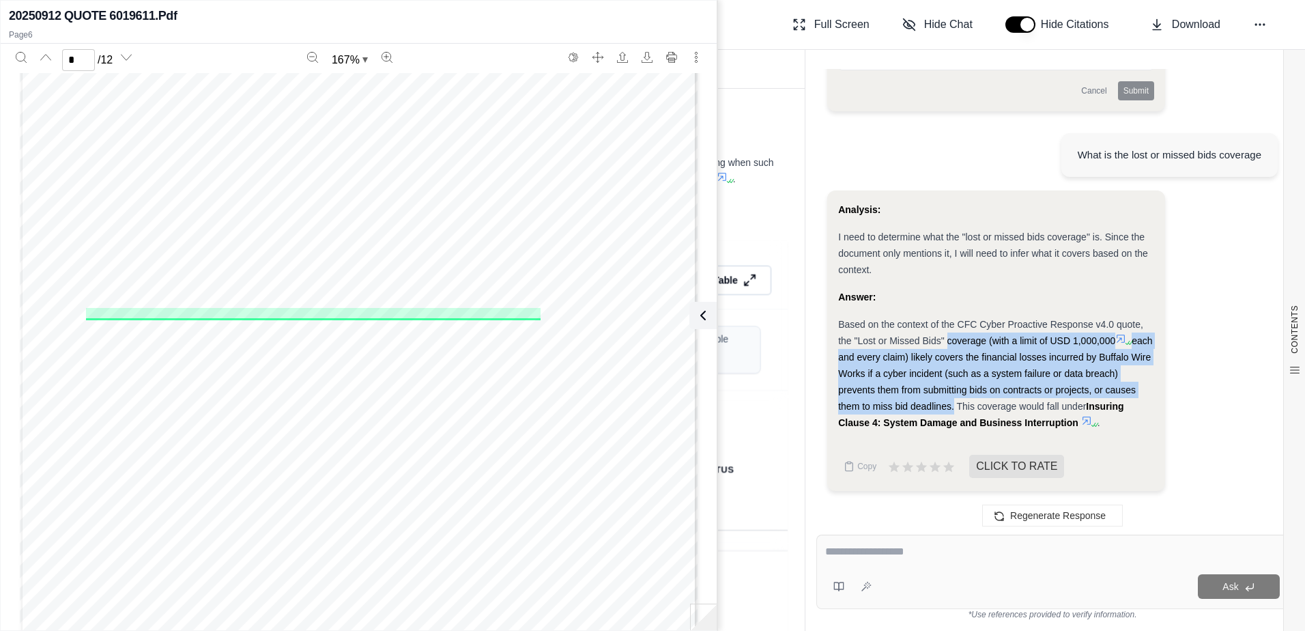
drag, startPoint x: 948, startPoint y: 404, endPoint x: 948, endPoint y: 341, distance: 62.8
click at [948, 341] on div "Based on the context of the CFC Cyber Proactive Response v4.0 quote, the "Lost …" at bounding box center [996, 373] width 316 height 115
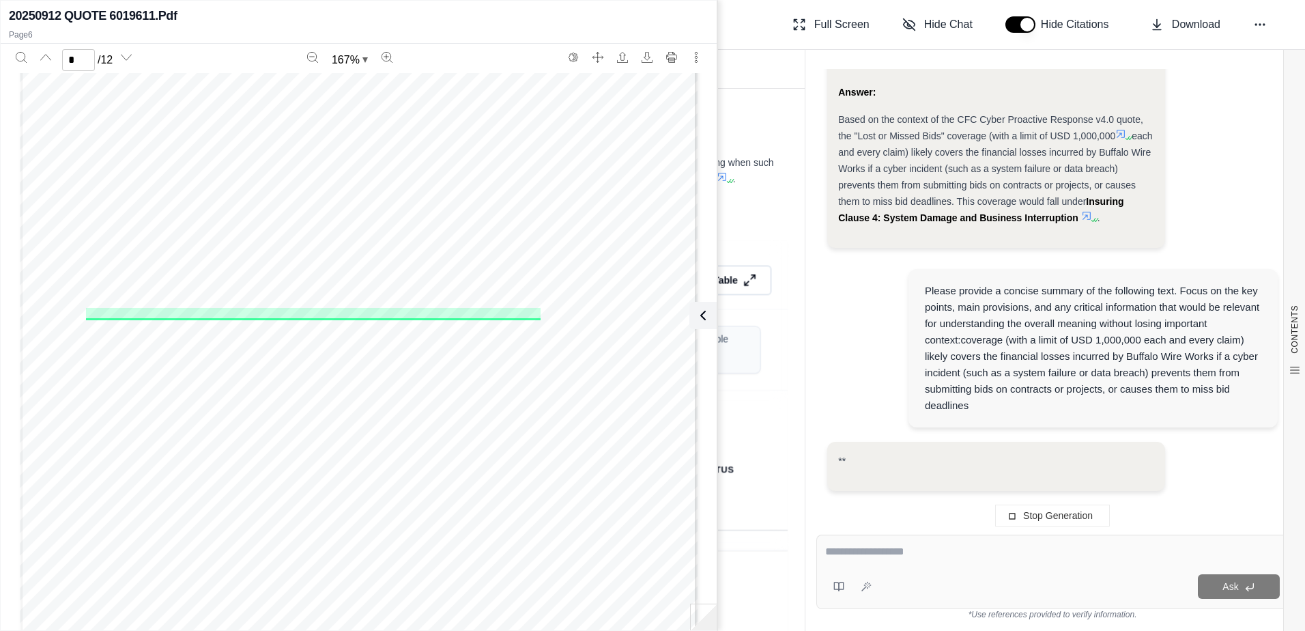
drag, startPoint x: 948, startPoint y: 341, endPoint x: 912, endPoint y: 361, distance: 41.6
click at [912, 361] on div "Please provide a concise summary of the following text. Focus on the key points…" at bounding box center [1053, 350] width 451 height 183
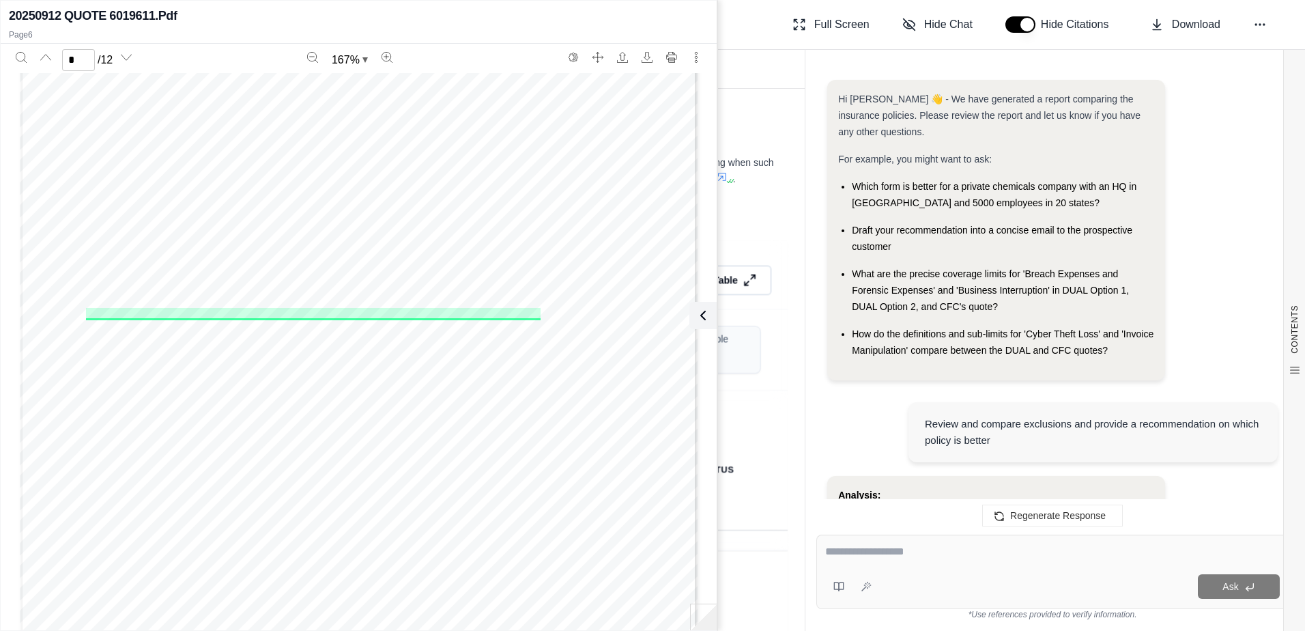
scroll to position [11868, 0]
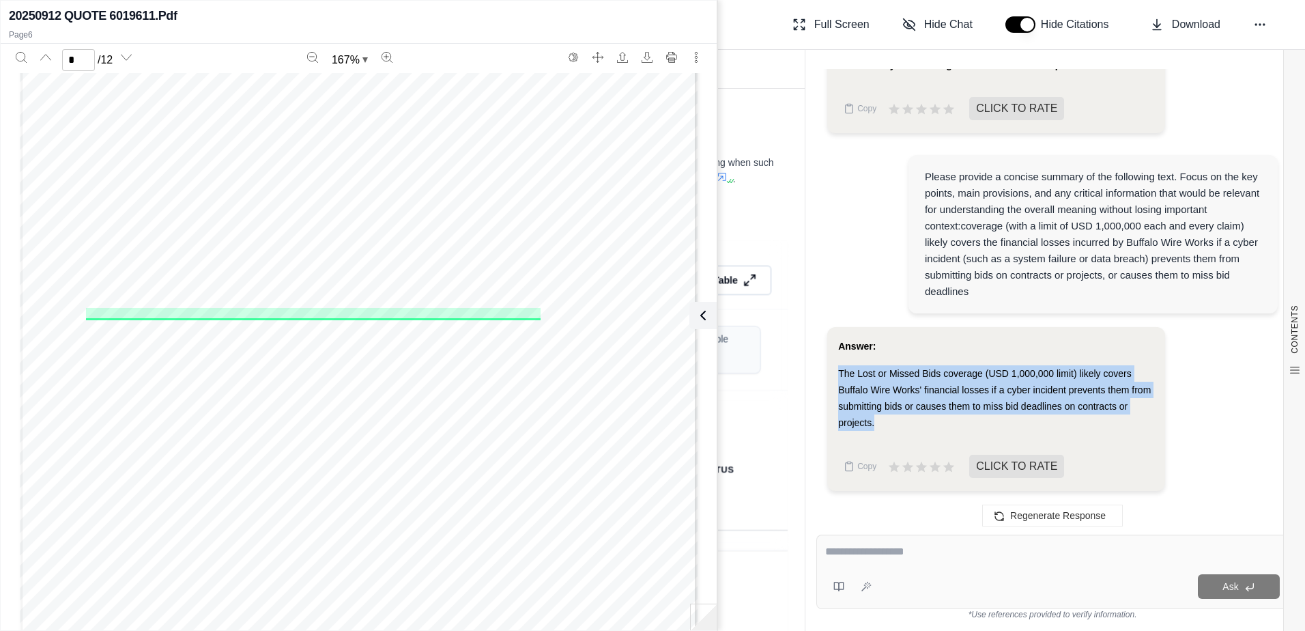
drag, startPoint x: 840, startPoint y: 378, endPoint x: 875, endPoint y: 422, distance: 56.4
click at [875, 422] on div "The Lost or Missed Bids coverage (USD 1,000,000 limit) likely covers Buffalo Wi…" at bounding box center [996, 398] width 316 height 66
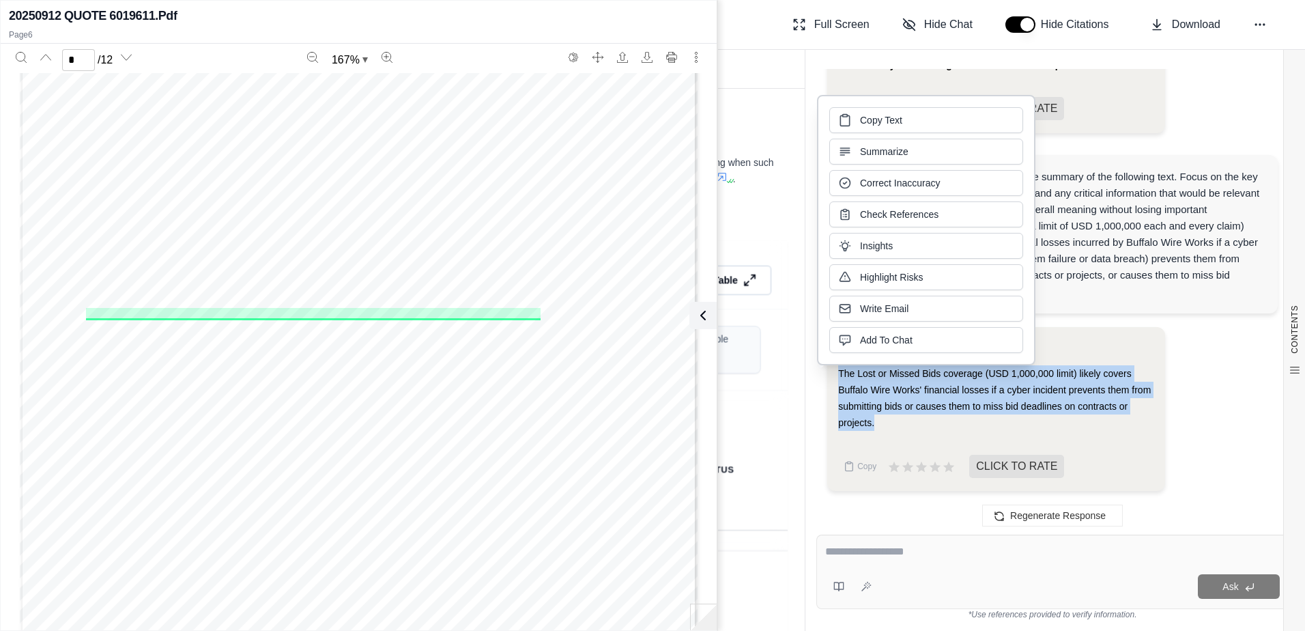
copy span "The Lost or Missed Bids coverage (USD 1,000,000 limit) likely covers Buffalo Wi…"
click at [870, 547] on textarea at bounding box center [1052, 551] width 455 height 16
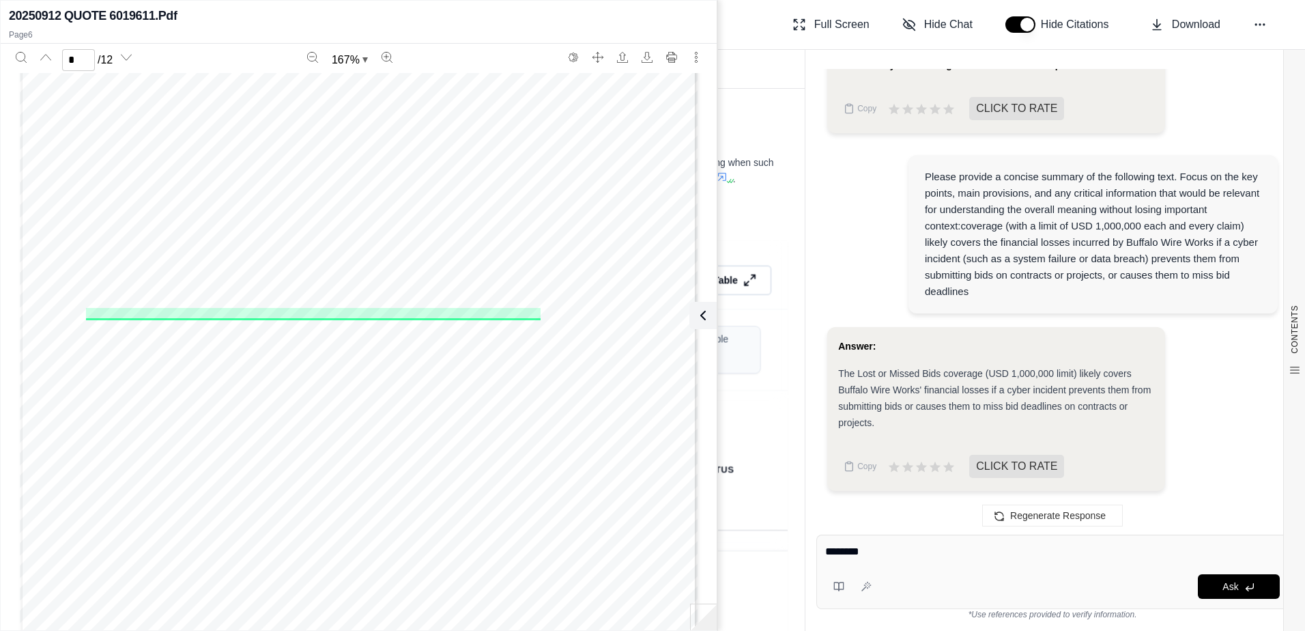
paste textarea "**********"
type textarea "**********"
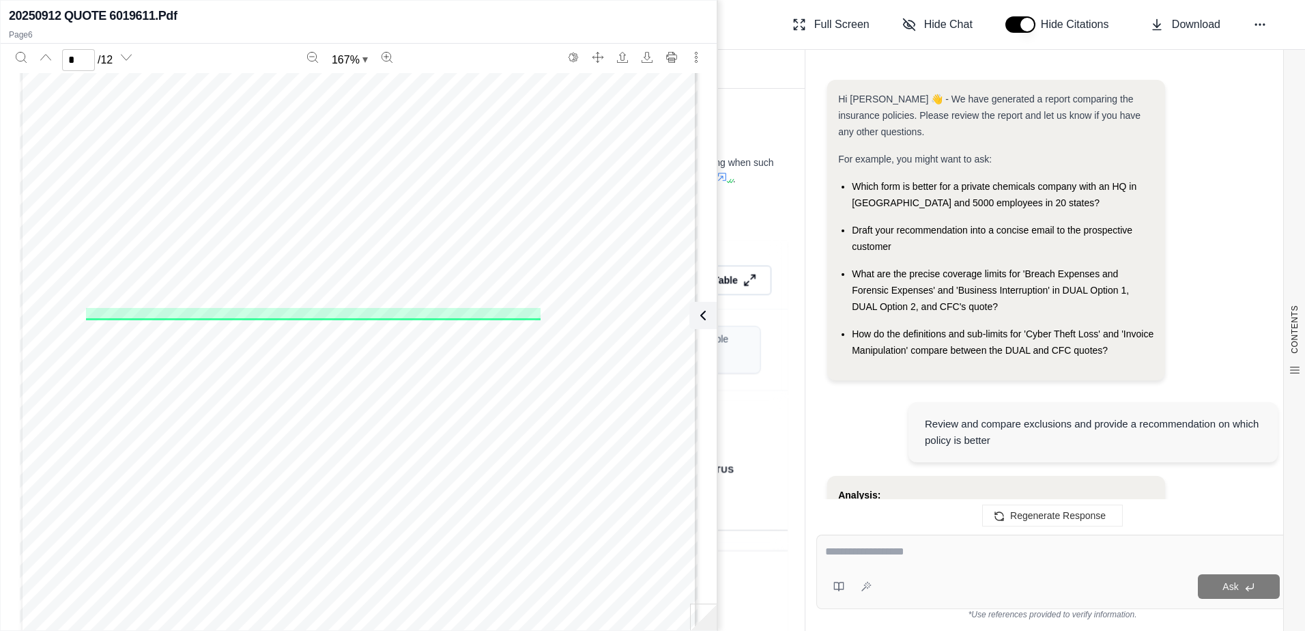
scroll to position [12215, 0]
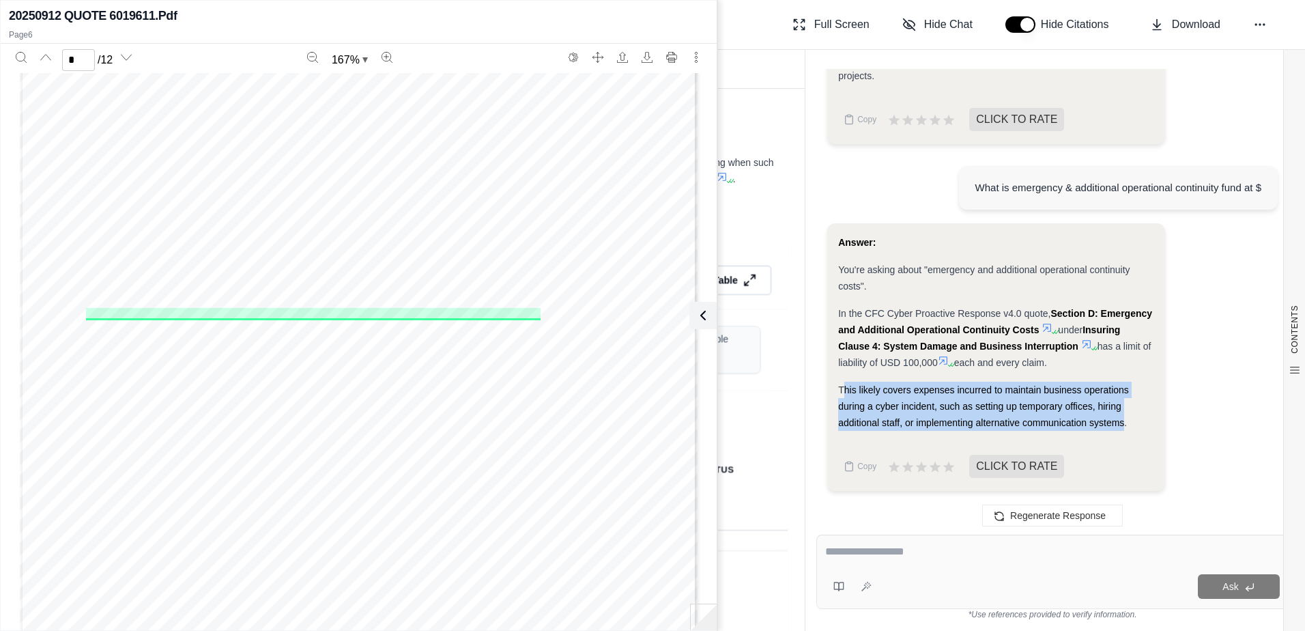
drag, startPoint x: 845, startPoint y: 392, endPoint x: 1126, endPoint y: 427, distance: 283.4
click at [1126, 427] on span "This likely covers expenses incurred to maintain business operations during a c…" at bounding box center [983, 406] width 291 height 44
copy span "his likely covers expenses incurred to maintain business operations during a cy…"
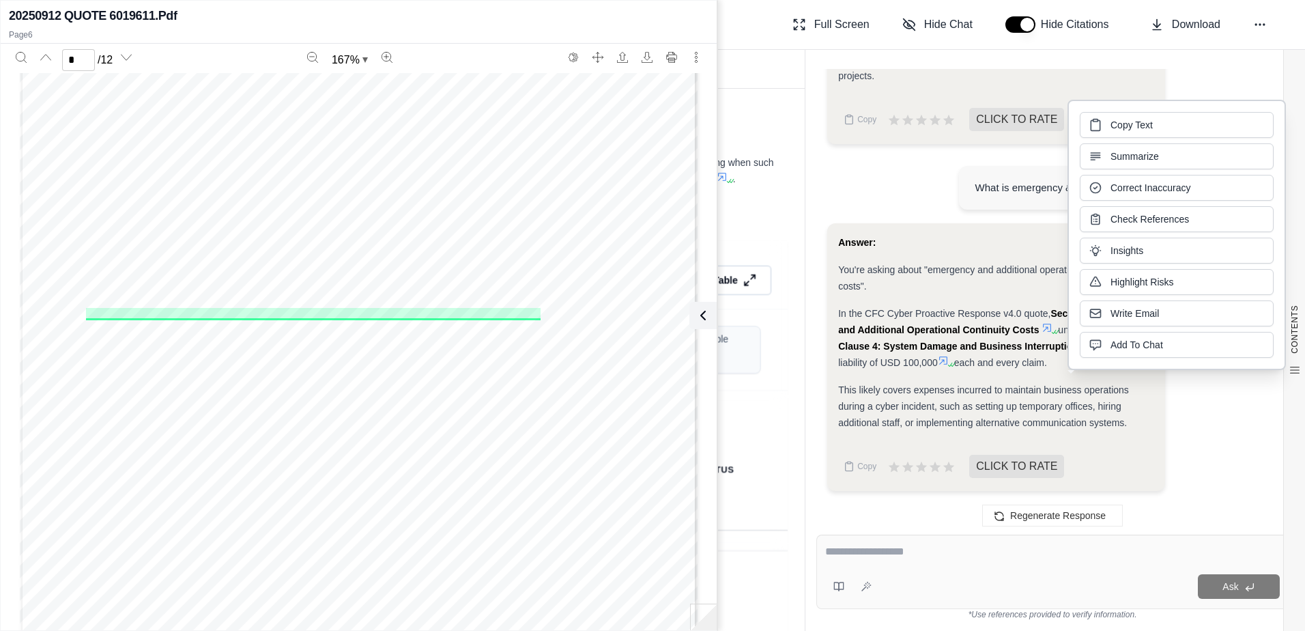
click at [886, 560] on div at bounding box center [1052, 553] width 455 height 21
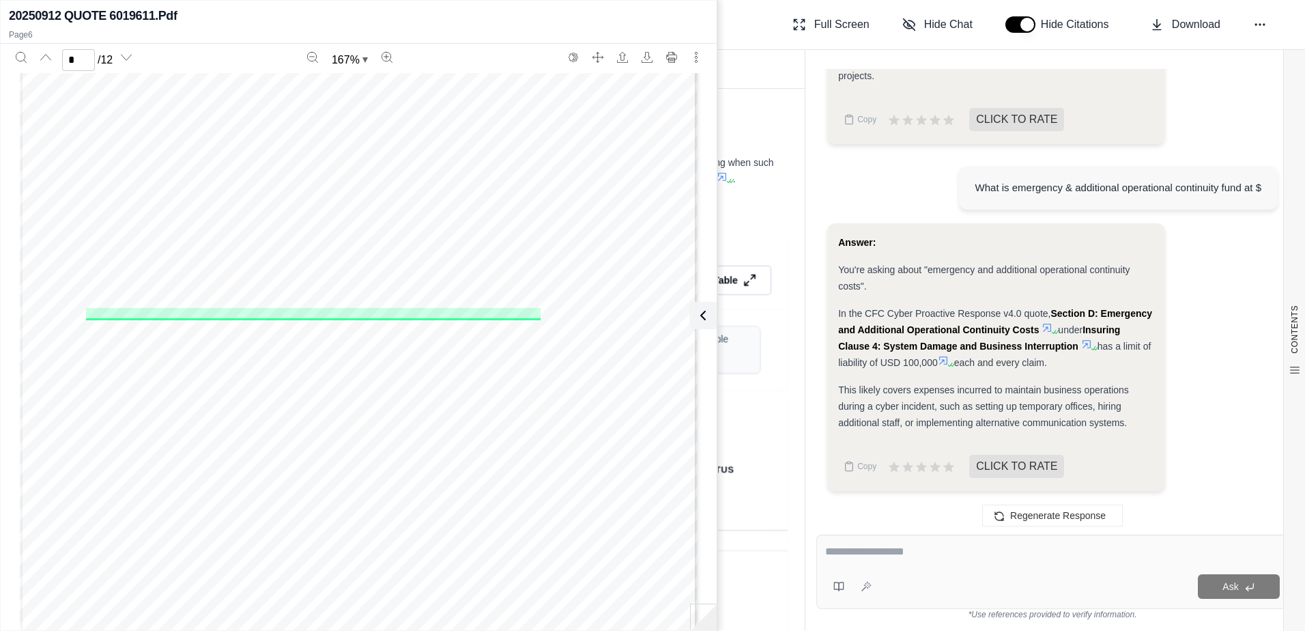
click at [884, 548] on textarea at bounding box center [1052, 551] width 455 height 16
click at [884, 548] on textarea "**********" at bounding box center [1052, 551] width 455 height 16
type textarea "**********"
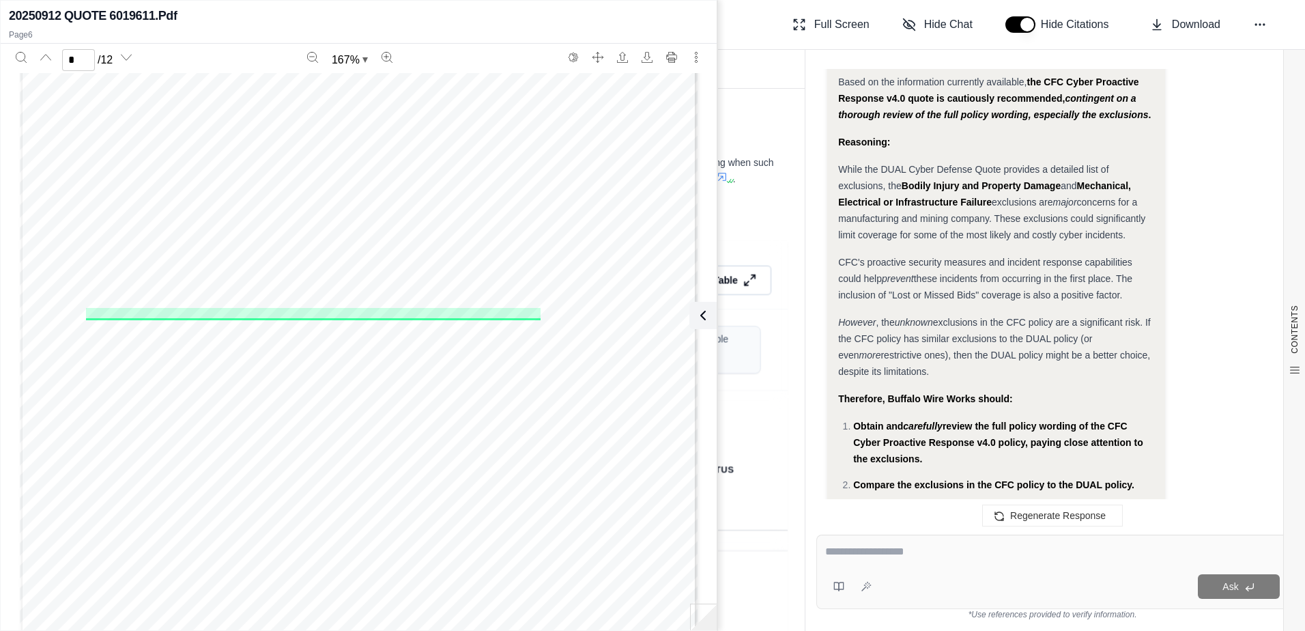
scroll to position [13872, 0]
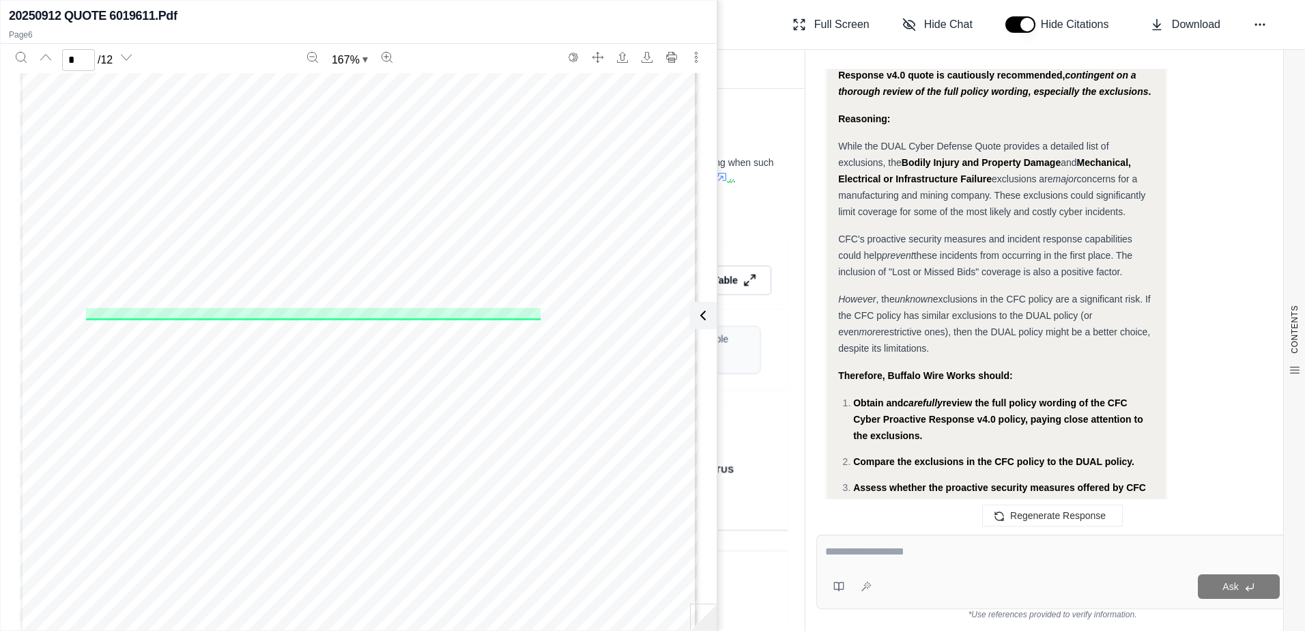
click at [1133, 280] on div "CFC's proactive security measures and incident response capabilities could help…" at bounding box center [996, 255] width 316 height 49
drag, startPoint x: 1122, startPoint y: 318, endPoint x: 840, endPoint y: 283, distance: 284.8
click at [840, 280] on div "CFC's proactive security measures and incident response capabilities could help…" at bounding box center [996, 255] width 316 height 49
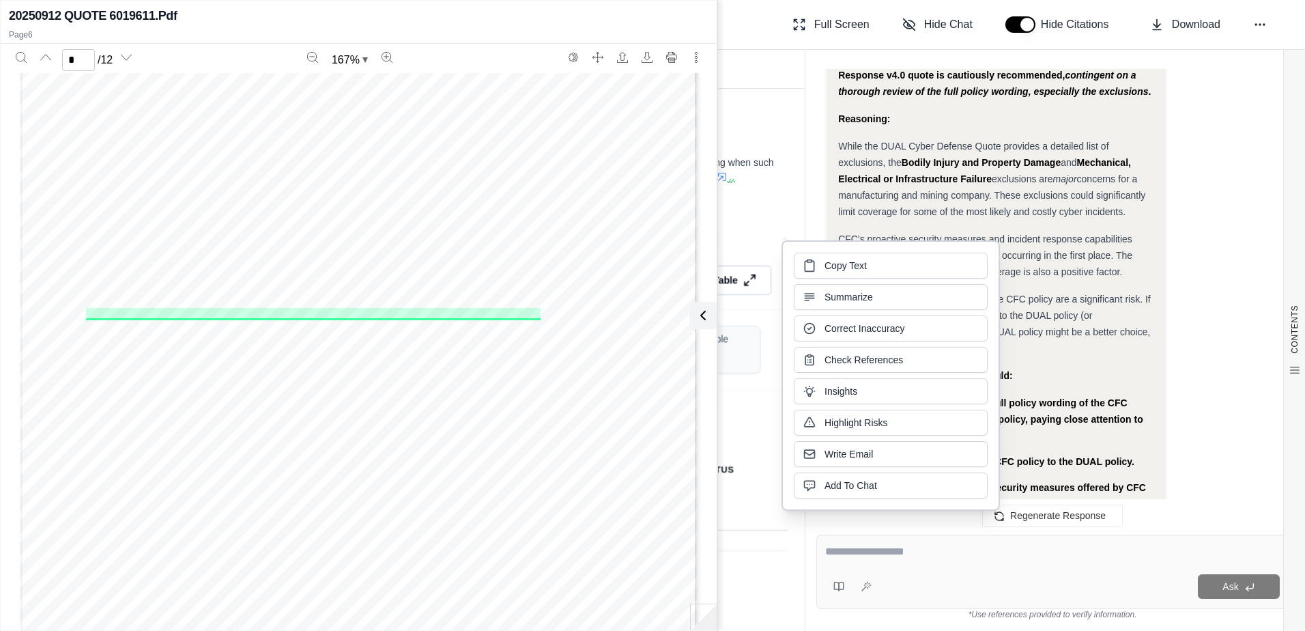
copy div "CFC's proactive security measures and incident response capabilities could help…"
click at [1088, 217] on span "concerns for a manufacturing and mining company. These exclusions could signifi…" at bounding box center [991, 195] width 307 height 44
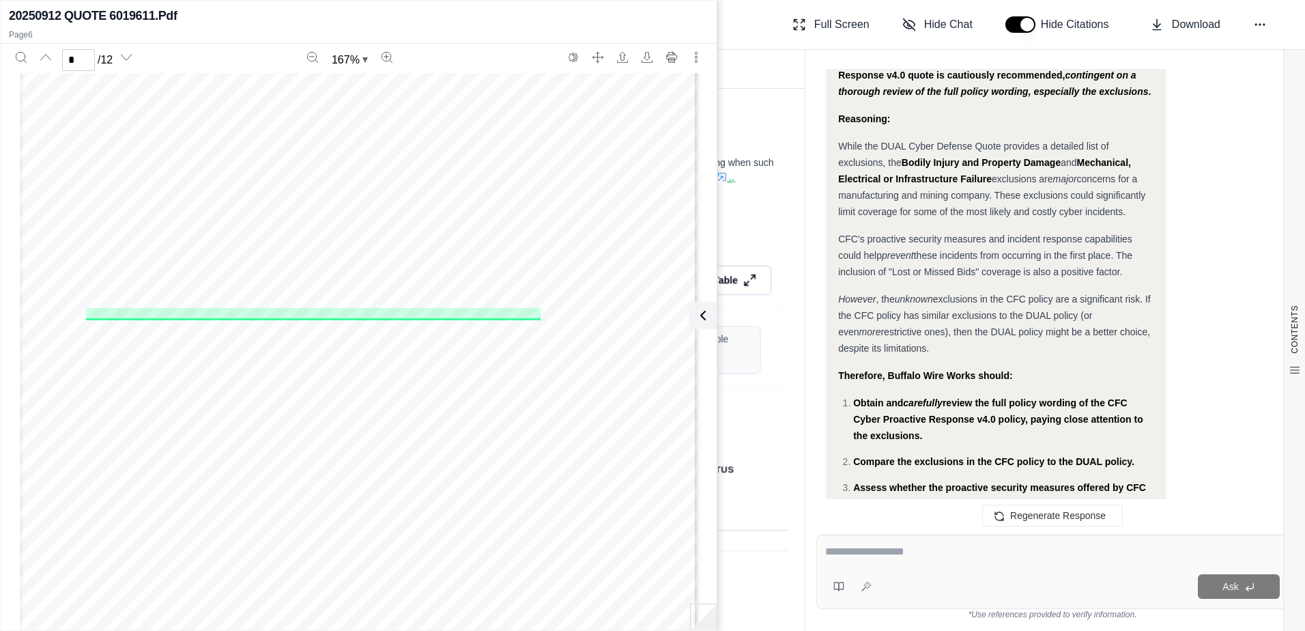
drag, startPoint x: 1131, startPoint y: 257, endPoint x: 841, endPoint y: 197, distance: 295.7
click at [841, 197] on div "While the DUAL Cyber Defense Quote provides a detailed list of exclusions, the …" at bounding box center [996, 179] width 316 height 82
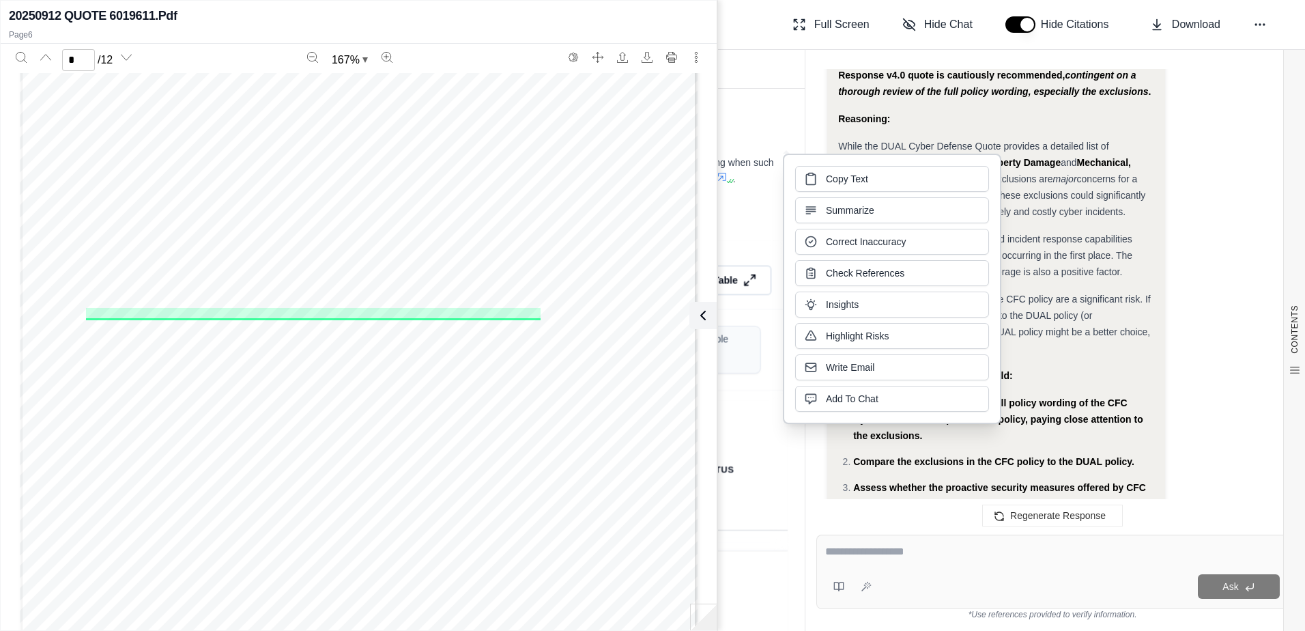
copy div "While the DUAL Cyber Defense Quote provides a detailed list of exclusions, the …"
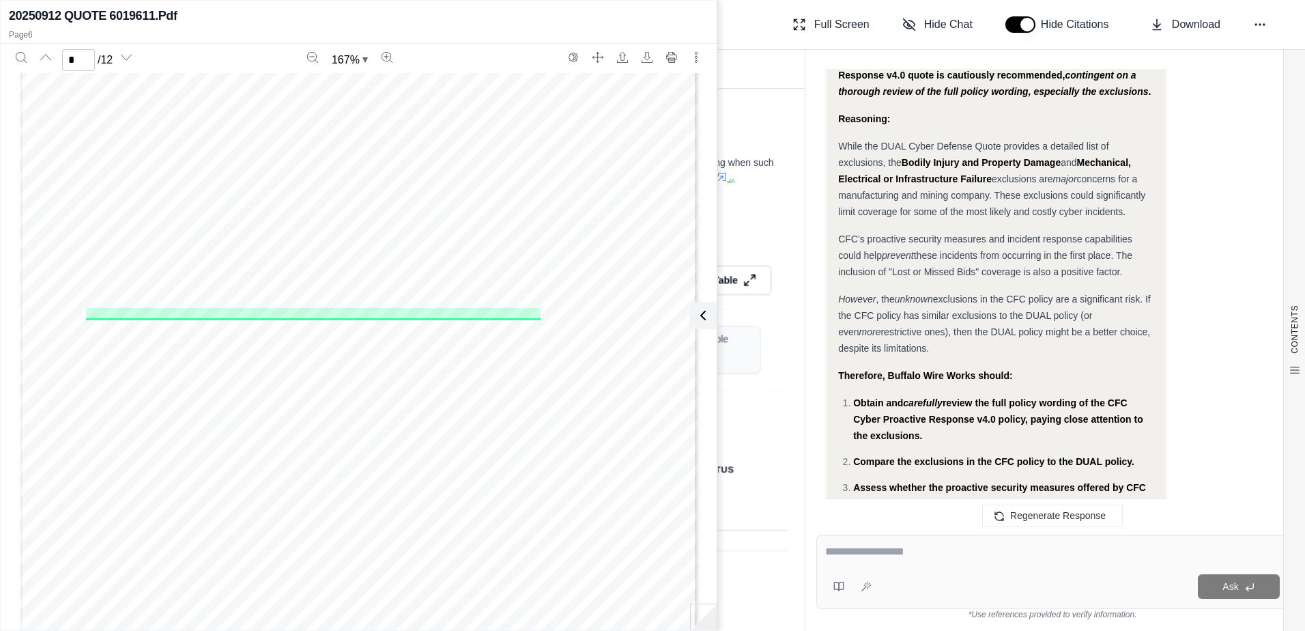
click at [815, 495] on div "Hi [PERSON_NAME] 👋 - We have generated a report comparing the insurance policie…" at bounding box center [1053, 291] width 494 height 466
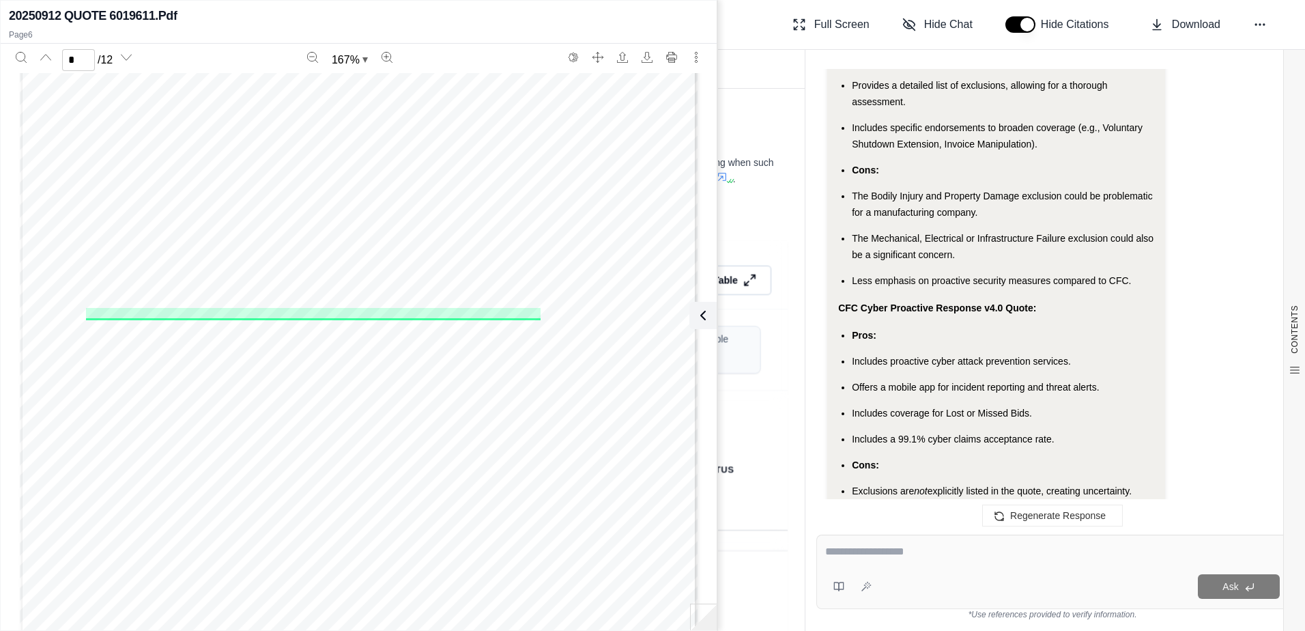
scroll to position [12984, 0]
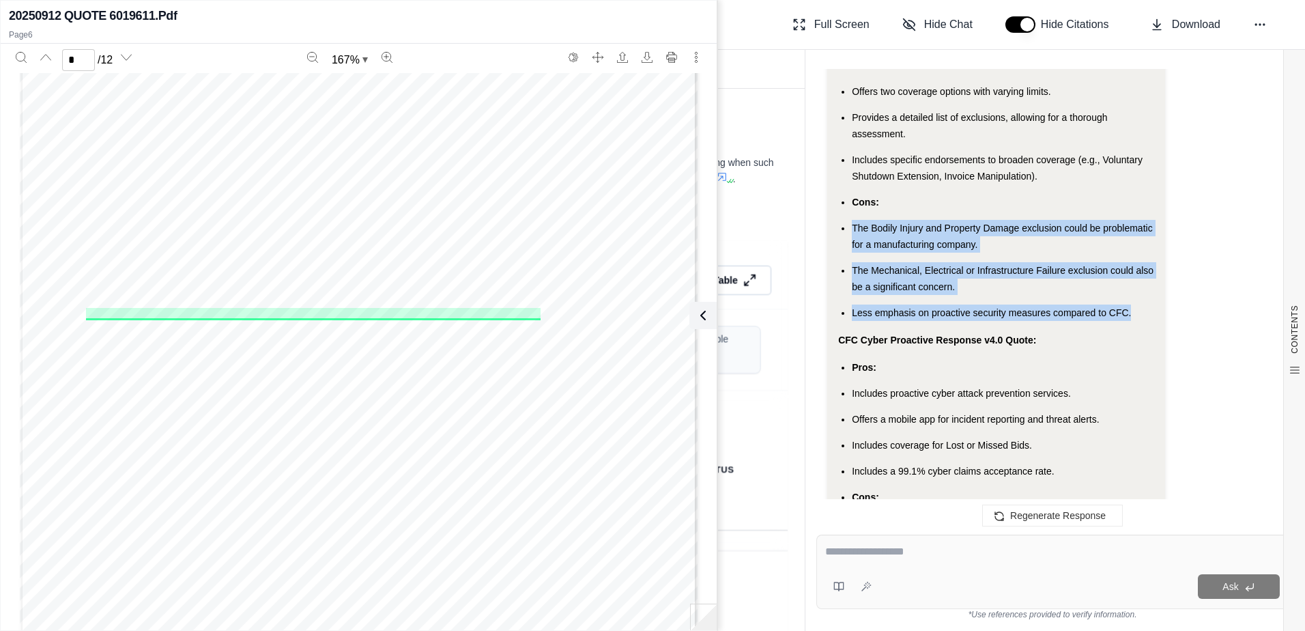
drag, startPoint x: 1133, startPoint y: 356, endPoint x: 853, endPoint y: 279, distance: 291.2
click at [853, 279] on ul "Pros: Offers two coverage options with varying limits. Provides a detailed list…" at bounding box center [996, 189] width 316 height 264
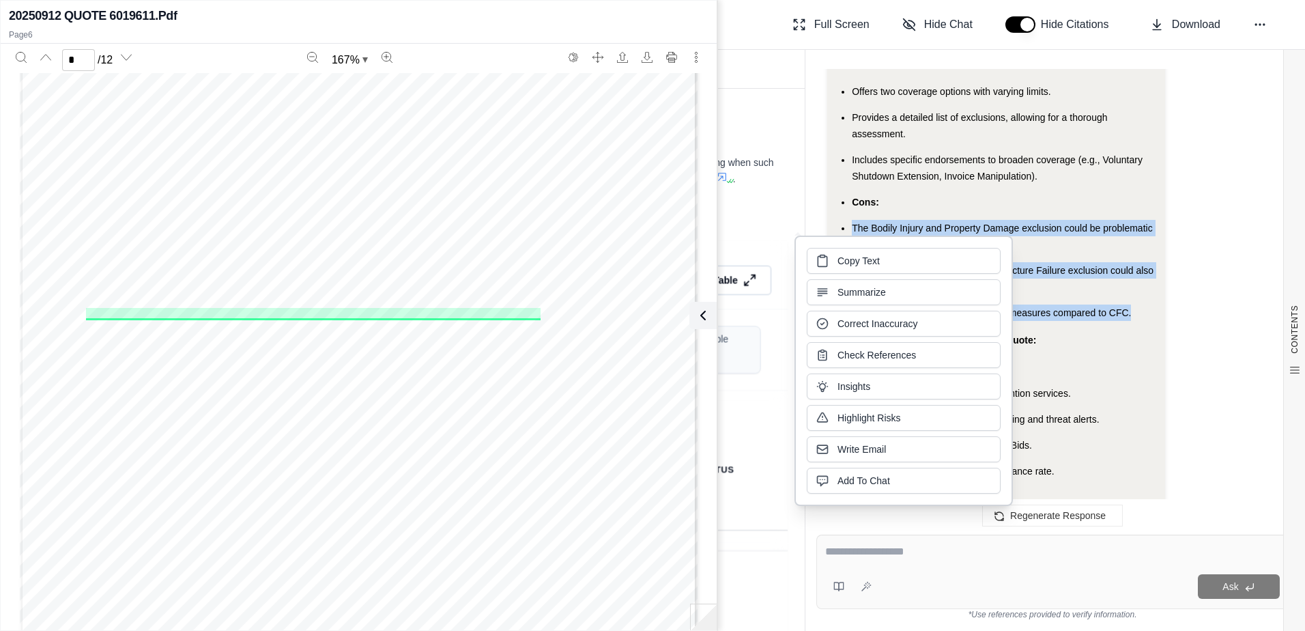
copy ul "The Bodily Injury and Property Damage exclusion could be problematic for a manu…"
